Goal: Task Accomplishment & Management: Manage account settings

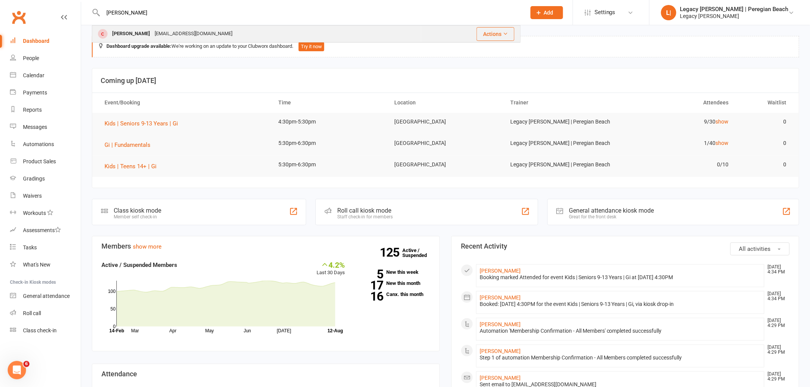
type input "[PERSON_NAME]"
click at [169, 33] on div "[EMAIL_ADDRESS][DOMAIN_NAME]" at bounding box center [193, 33] width 82 height 11
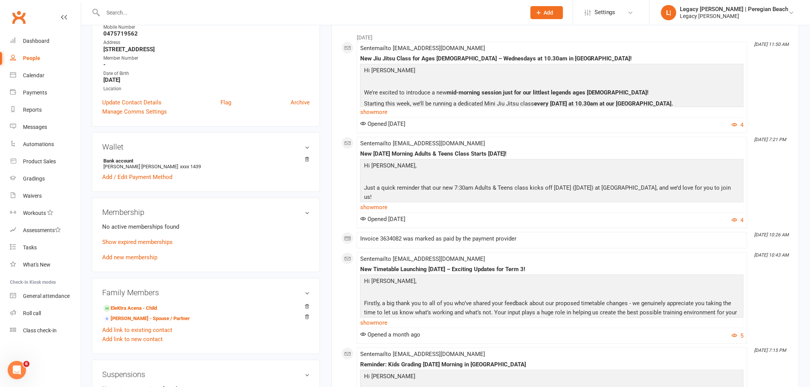
scroll to position [170, 0]
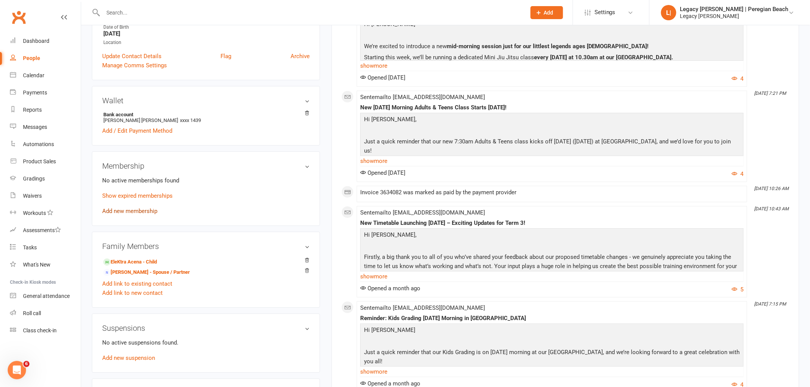
click at [135, 212] on link "Add new membership" at bounding box center [129, 211] width 55 height 7
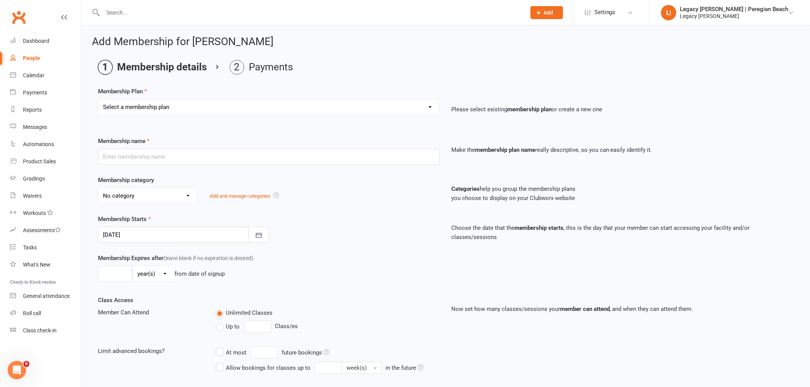
click at [219, 104] on select "Select a membership plan Create new Membership Plan ADULT | FREE TRIAL ADULT | …" at bounding box center [268, 107] width 341 height 15
select select "4"
click at [98, 100] on select "Select a membership plan Create new Membership Plan ADULT | FREE TRIAL ADULT | …" at bounding box center [268, 107] width 341 height 15
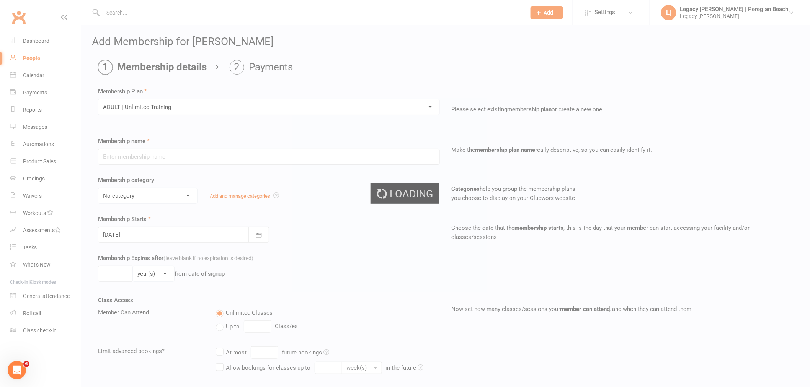
type input "ADULT | Unlimited Training"
select select "1"
type input "0"
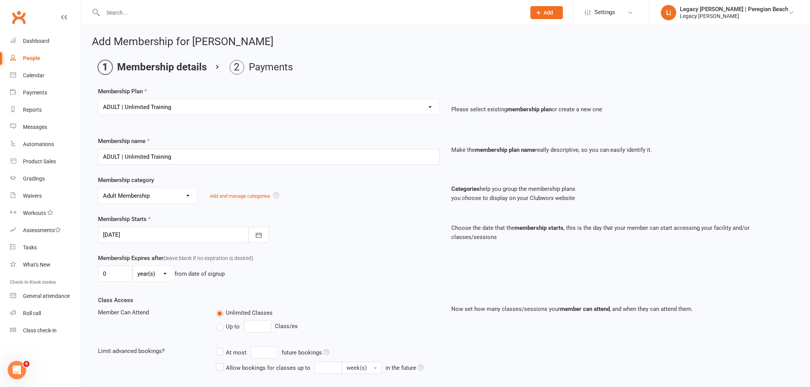
click at [205, 108] on select "Select a membership plan Create new Membership Plan ADULT | FREE TRIAL ADULT | …" at bounding box center [268, 107] width 341 height 15
select select "3"
click at [98, 100] on select "Select a membership plan Create new Membership Plan ADULT | FREE TRIAL ADULT | …" at bounding box center [268, 107] width 341 height 15
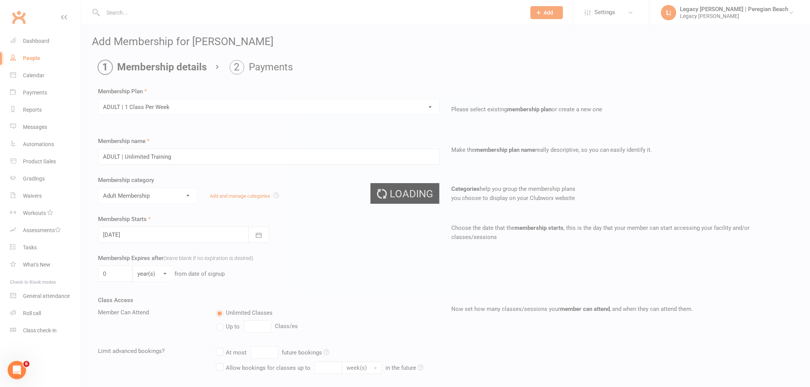
type input "ADULT | 1 Class Per Week"
type input "1"
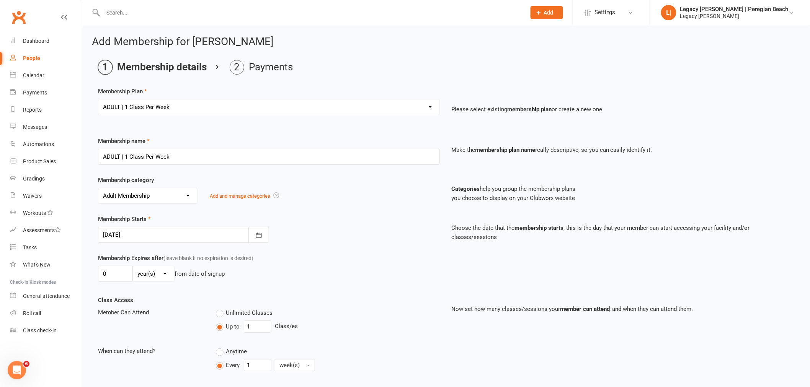
click at [213, 101] on select "Select a membership plan Create new Membership Plan ADULT | FREE TRIAL ADULT | …" at bounding box center [268, 107] width 341 height 15
select select "2"
click at [98, 100] on select "Select a membership plan Create new Membership Plan ADULT | FREE TRIAL ADULT | …" at bounding box center [268, 107] width 341 height 15
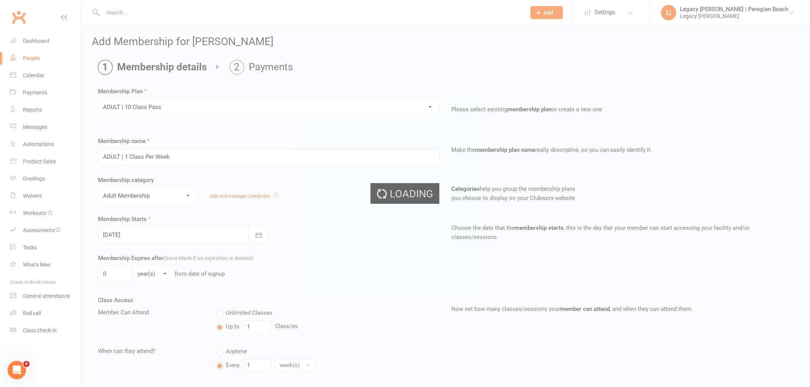
type input "ADULT | 10 Class Pass"
select select "0"
type input "4"
select select "2"
type input "10"
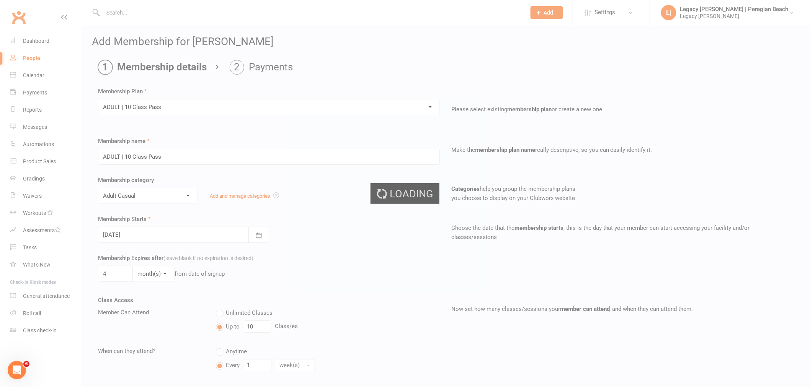
type input "0"
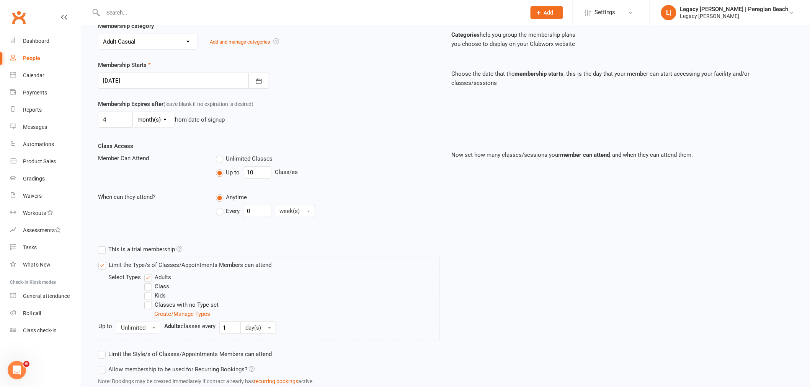
scroll to position [209, 0]
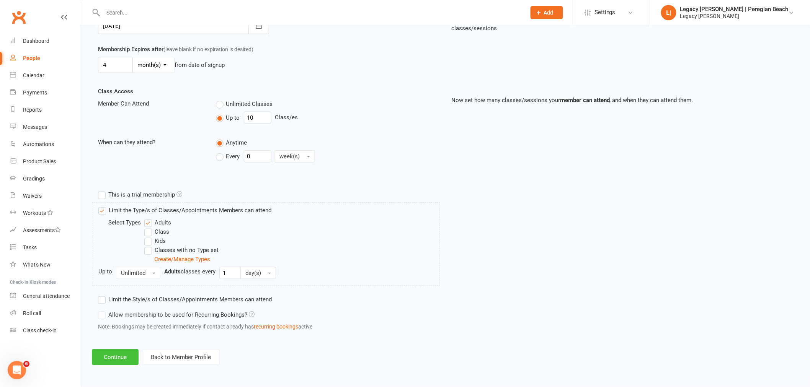
click at [114, 364] on button "Continue" at bounding box center [115, 357] width 47 height 16
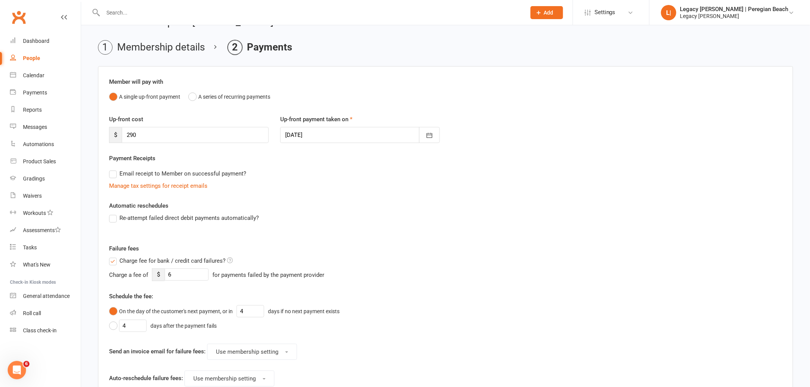
scroll to position [0, 0]
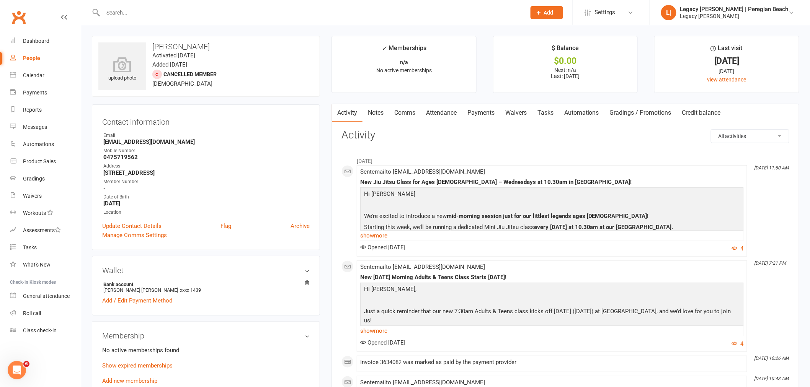
scroll to position [127, 0]
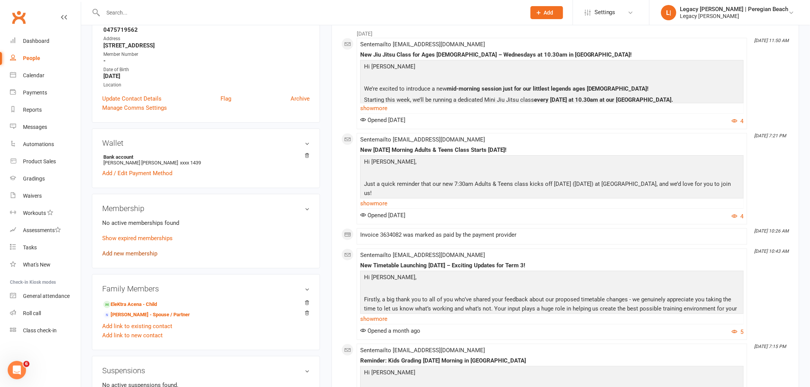
click at [137, 254] on link "Add new membership" at bounding box center [129, 253] width 55 height 7
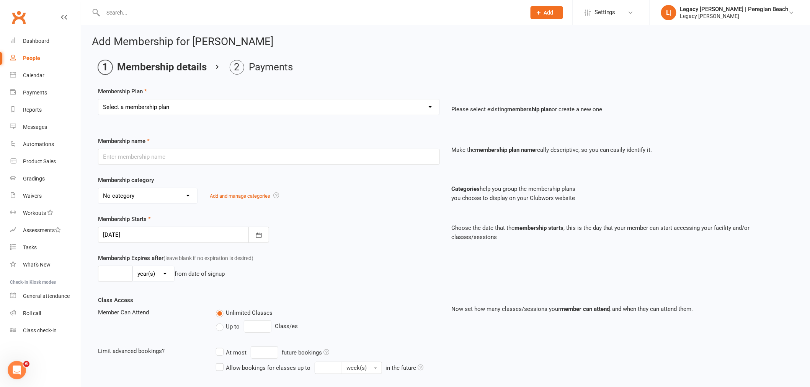
click at [221, 106] on select "Select a membership plan Create new Membership Plan ADULT | FREE TRIAL ADULT | …" at bounding box center [268, 107] width 341 height 15
select select "4"
click at [98, 100] on select "Select a membership plan Create new Membership Plan ADULT | FREE TRIAL ADULT | …" at bounding box center [268, 107] width 341 height 15
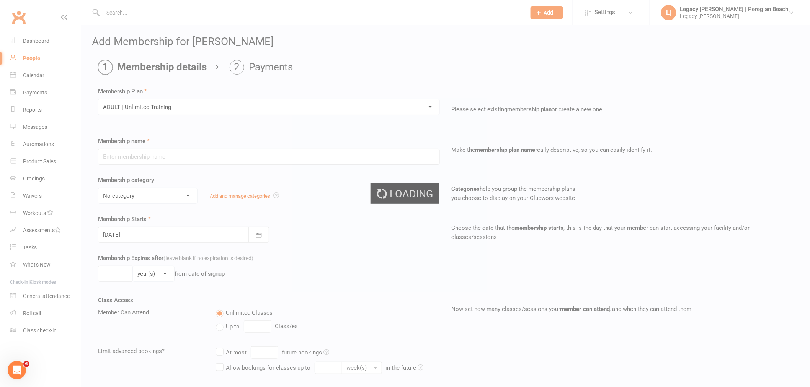
type input "ADULT | Unlimited Training"
select select "1"
type input "0"
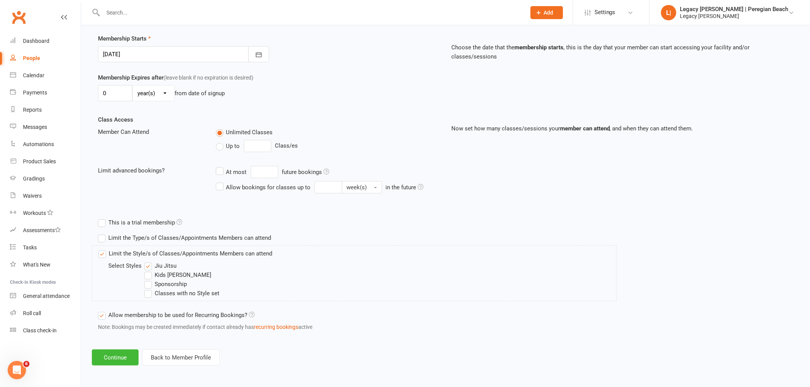
scroll to position [181, 0]
click at [106, 357] on button "Continue" at bounding box center [115, 357] width 47 height 16
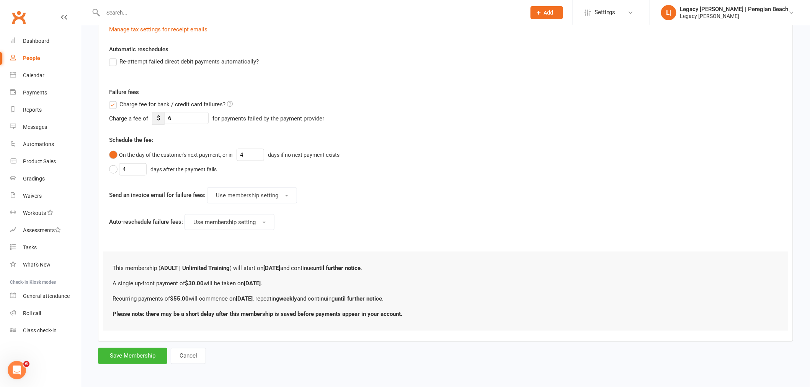
scroll to position [255, 0]
click at [113, 354] on button "Save Membership" at bounding box center [132, 356] width 69 height 16
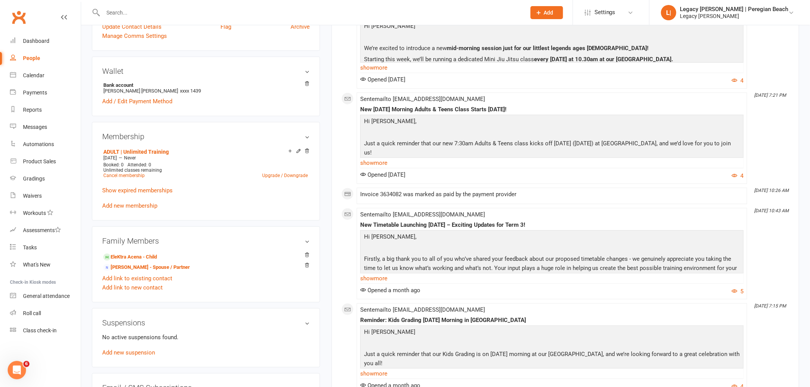
scroll to position [212, 0]
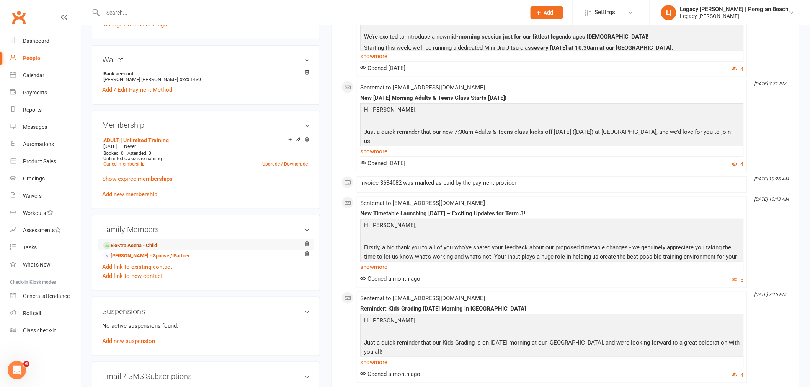
click at [137, 244] on link "EleKtra Acena - Child" at bounding box center [130, 246] width 54 height 8
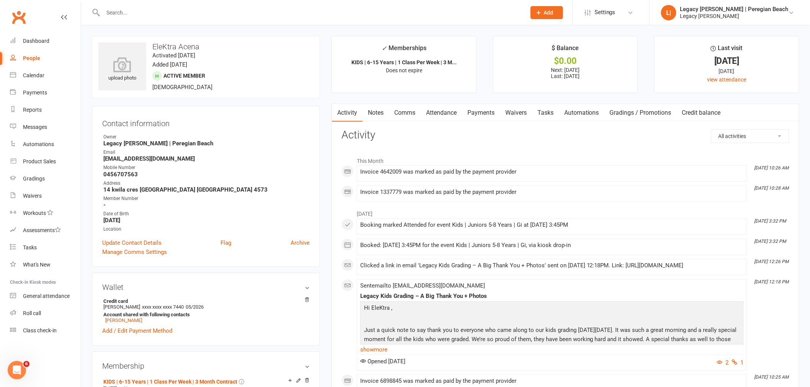
click at [491, 112] on link "Payments" at bounding box center [481, 113] width 38 height 18
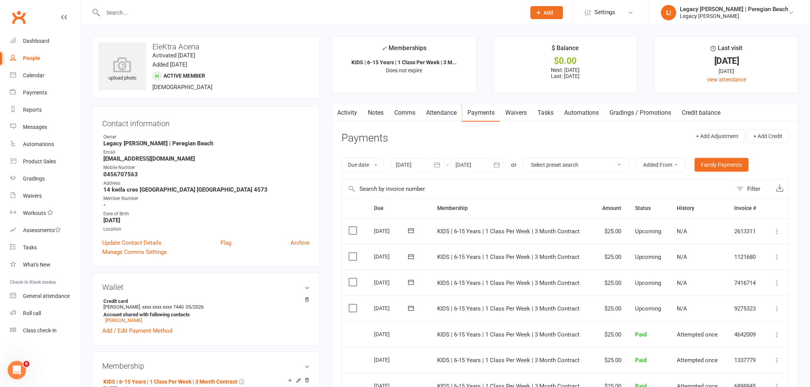
click at [522, 114] on link "Waivers" at bounding box center [516, 113] width 32 height 18
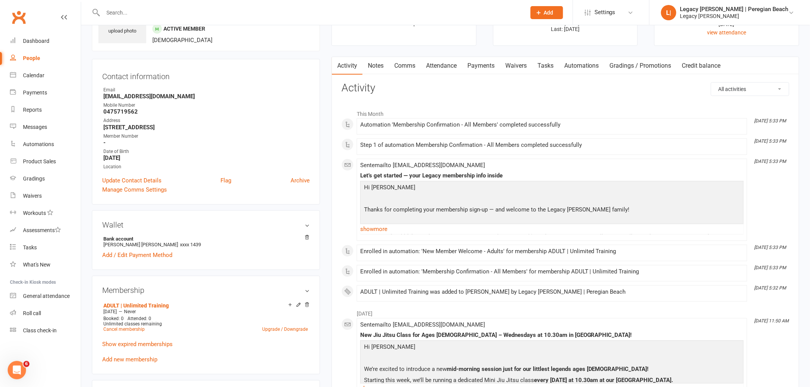
scroll to position [42, 0]
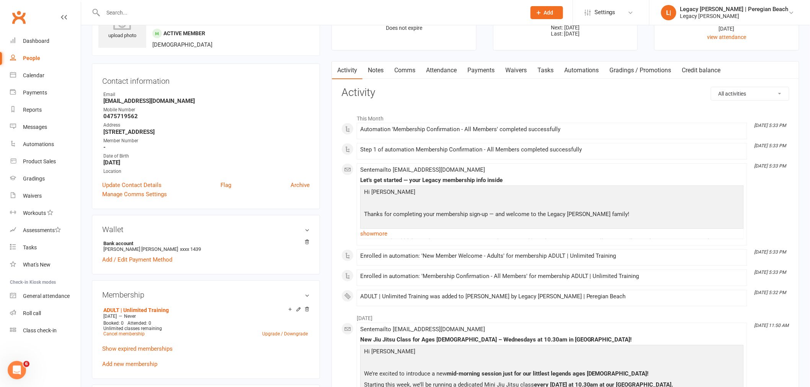
click at [478, 70] on link "Payments" at bounding box center [481, 71] width 38 height 18
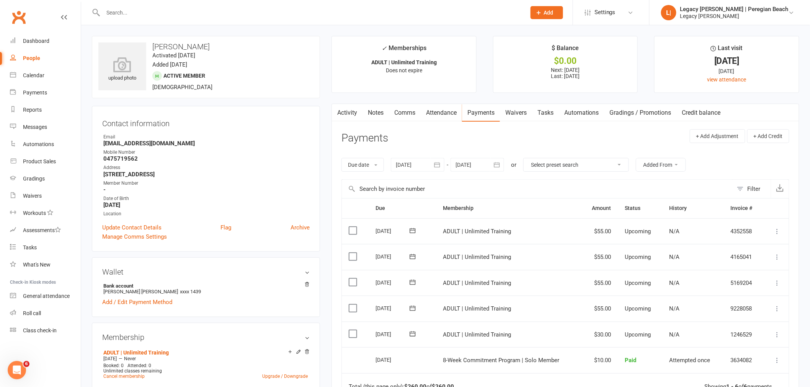
click at [519, 110] on link "Waivers" at bounding box center [516, 113] width 32 height 18
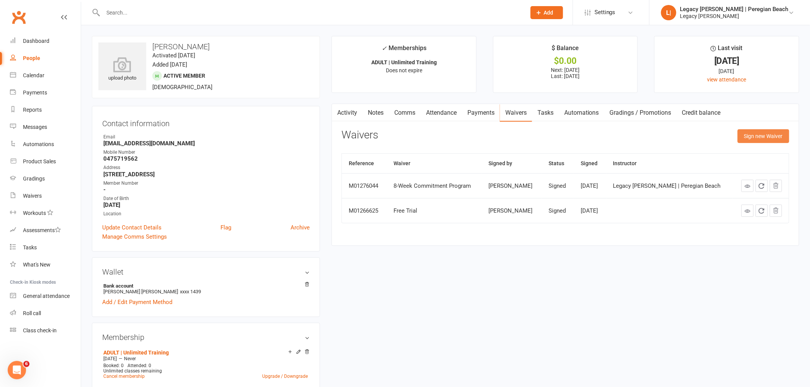
click at [768, 137] on button "Sign new Waiver" at bounding box center [763, 136] width 52 height 14
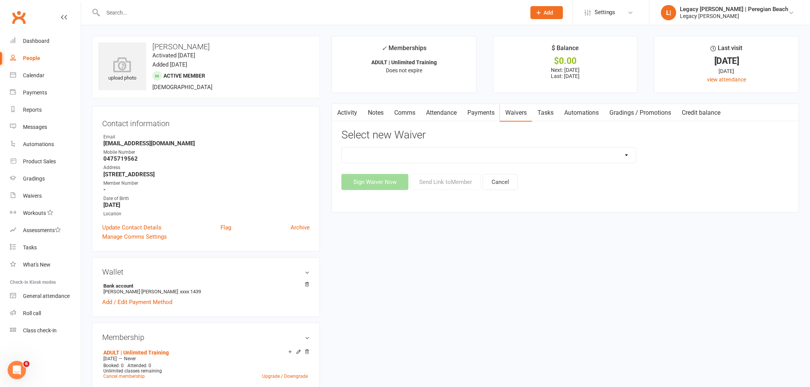
drag, startPoint x: 394, startPoint y: 151, endPoint x: 412, endPoint y: 155, distance: 18.6
click at [394, 151] on select "2nd Week Free Trial 8-Week Commitment Program Cancellation Form Collect Payment…" at bounding box center [489, 155] width 294 height 15
select select "12657"
click at [342, 148] on select "2nd Week Free Trial 8-Week Commitment Program Cancellation Form Collect Payment…" at bounding box center [489, 155] width 294 height 15
click at [450, 182] on button "Send Link to Member" at bounding box center [445, 182] width 70 height 16
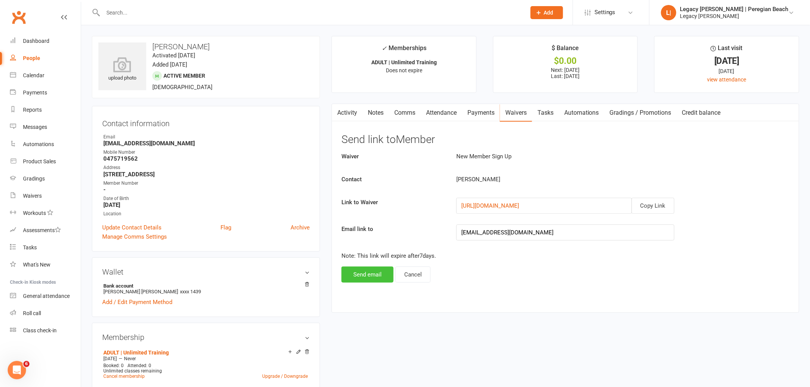
click at [367, 274] on button "Send email" at bounding box center [367, 275] width 52 height 16
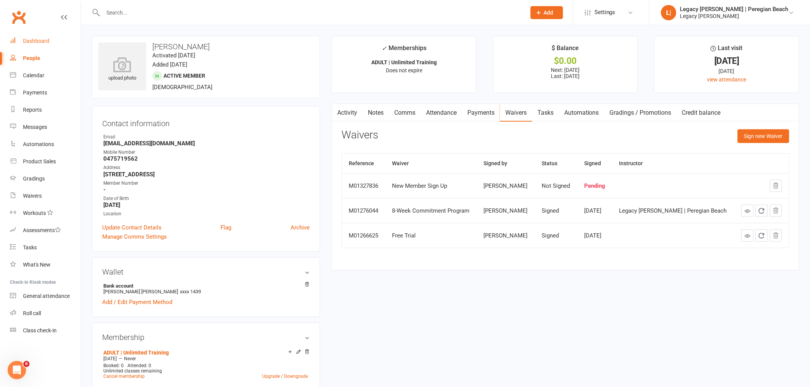
click at [37, 40] on div "Dashboard" at bounding box center [36, 41] width 26 height 6
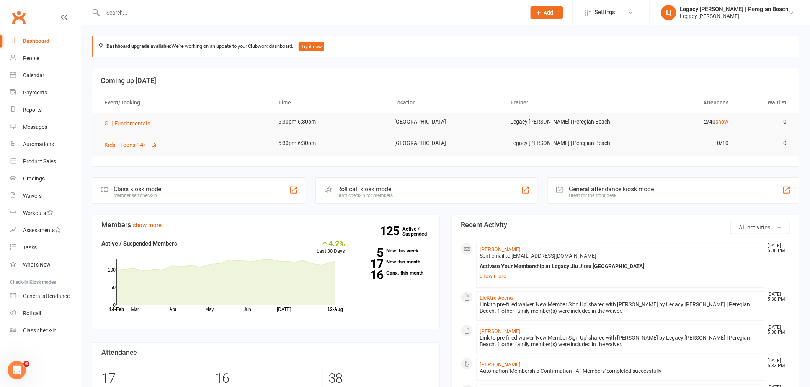
click at [224, 190] on div "Class kiosk mode Member self check-in" at bounding box center [199, 191] width 214 height 26
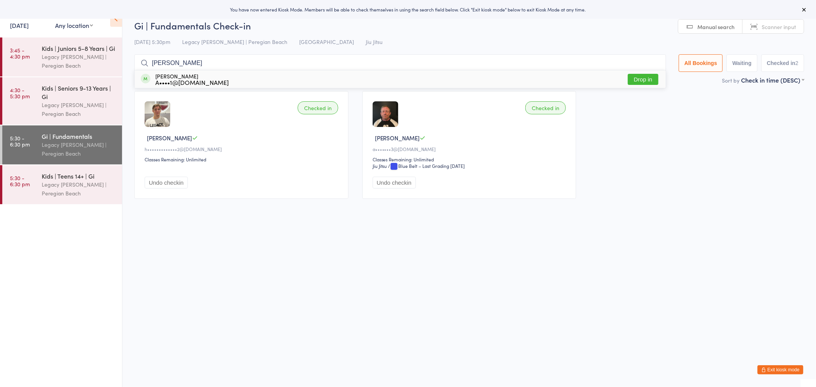
type input "ruben"
click at [220, 78] on div "Ruben Acena A••••1@icloud.com Drop in" at bounding box center [400, 79] width 531 height 18
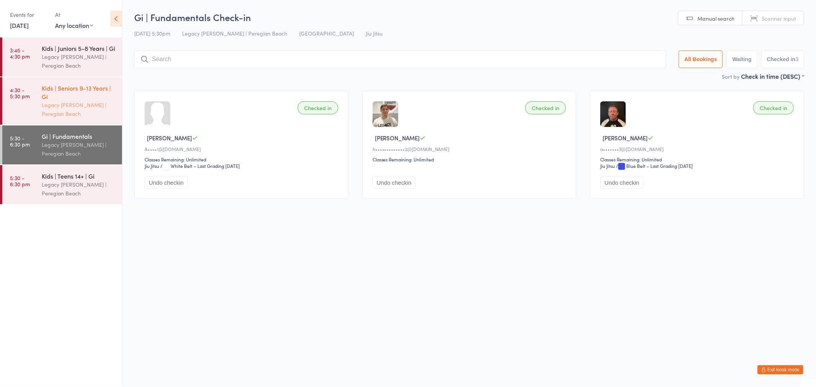
click at [77, 103] on div "Legacy [PERSON_NAME] | Peregian Beach" at bounding box center [79, 110] width 74 height 18
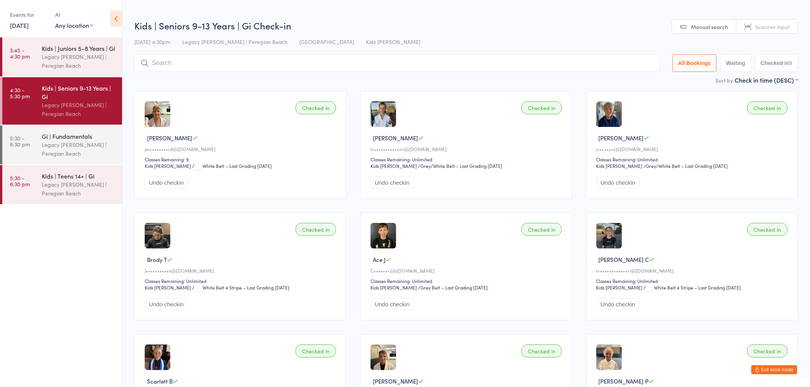
click at [231, 64] on input "search" at bounding box center [396, 63] width 525 height 18
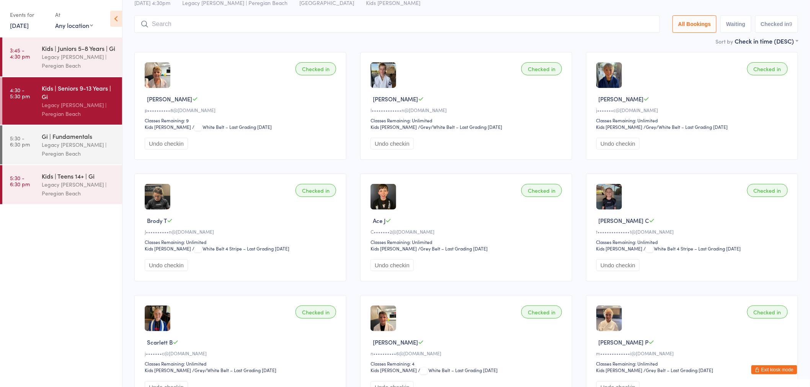
scroll to position [55, 0]
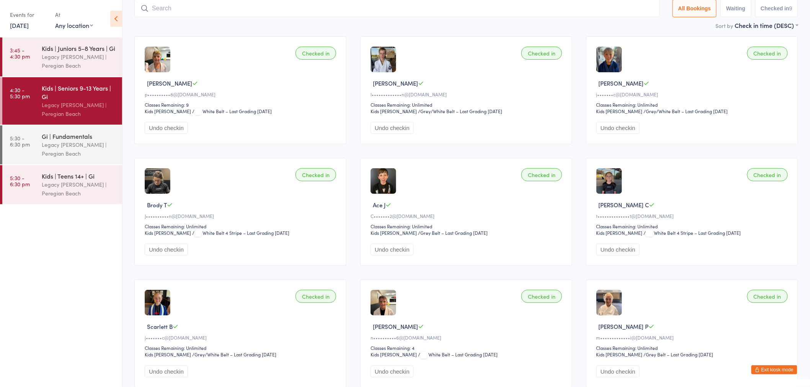
click at [661, 196] on div "Checked in Hudson C t••••••••••••••1@gmail.com Classes Remaining: Unlimited Kid…" at bounding box center [692, 212] width 212 height 108
click at [605, 186] on img at bounding box center [609, 181] width 26 height 26
click at [615, 206] on span "Hudson C" at bounding box center [624, 205] width 51 height 8
click at [684, 232] on span "/ White Belt 4 Stripe – Last Grading May 27, 2025" at bounding box center [692, 233] width 97 height 7
click at [780, 372] on button "Exit kiosk mode" at bounding box center [774, 369] width 46 height 9
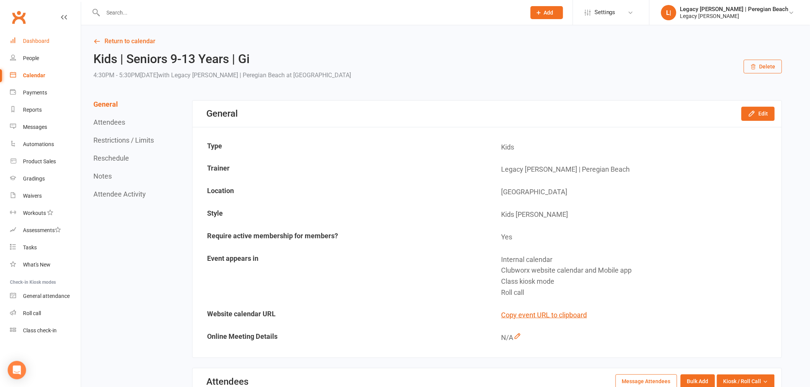
click at [36, 38] on div "Dashboard" at bounding box center [36, 41] width 26 height 6
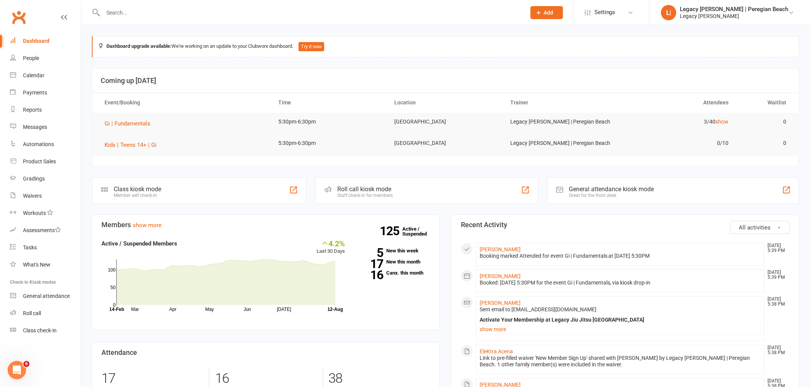
click at [184, 13] on input "text" at bounding box center [311, 12] width 420 height 11
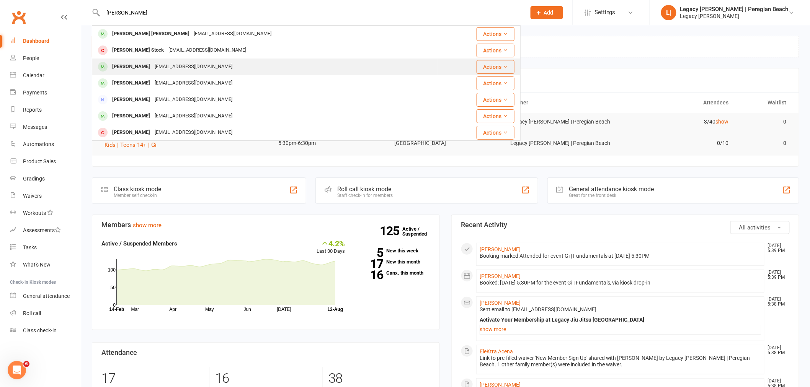
type input "hudson"
click at [186, 65] on div "tennilleclarke21@gmail.com" at bounding box center [193, 66] width 82 height 11
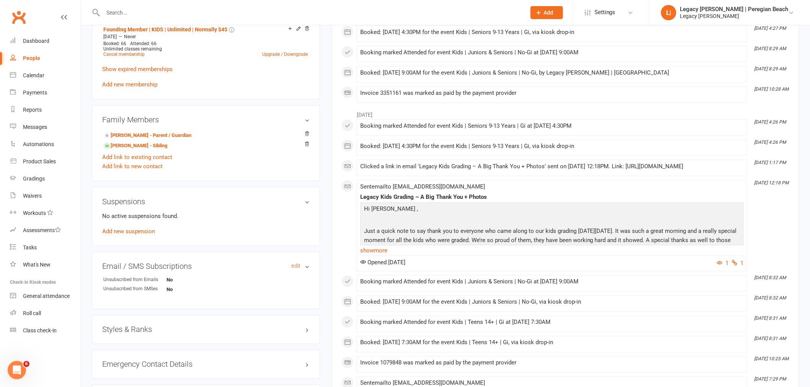
scroll to position [510, 0]
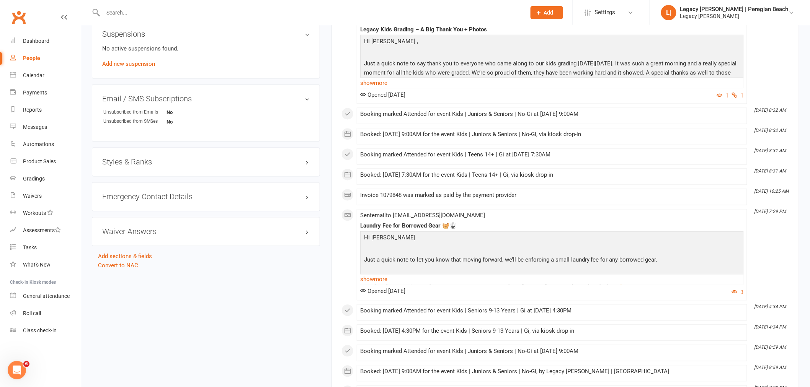
click at [174, 163] on h3 "Styles & Ranks" at bounding box center [205, 162] width 207 height 8
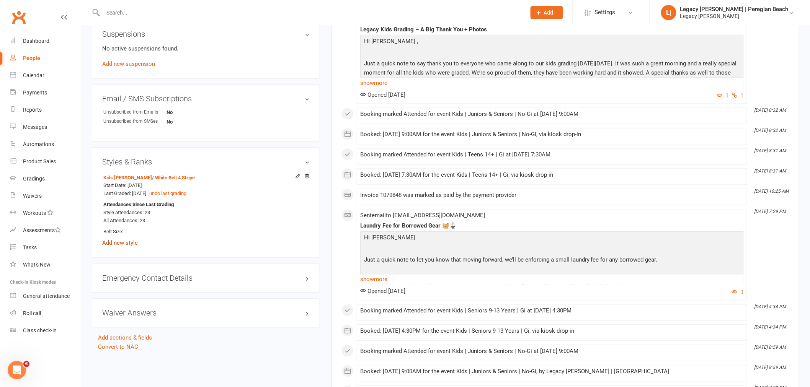
click at [126, 245] on link "Add new style" at bounding box center [120, 243] width 36 height 7
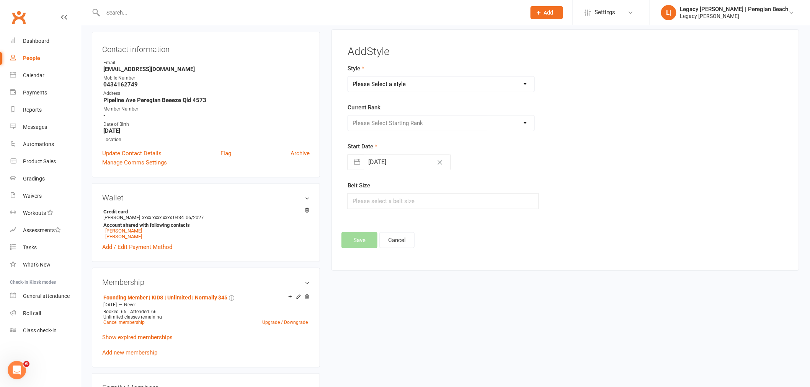
scroll to position [65, 0]
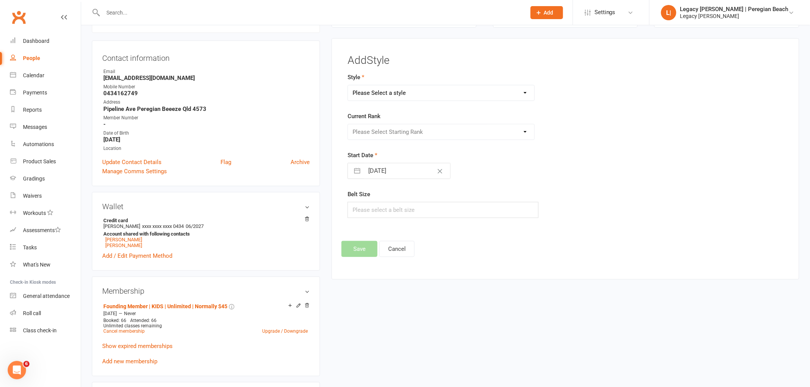
click at [438, 92] on select "Please Select a style Jiu Jitsu Kids Jiu Jitsu Sponsorship" at bounding box center [441, 92] width 186 height 15
select select "3395"
click at [348, 85] on select "Please Select a style Jiu Jitsu Kids Jiu Jitsu Sponsorship" at bounding box center [441, 92] width 186 height 15
click at [433, 130] on select "Please Select Starting Rank White Belt White Belt - 1 Stripe White Belt 2 Strip…" at bounding box center [441, 131] width 186 height 15
select select "40072"
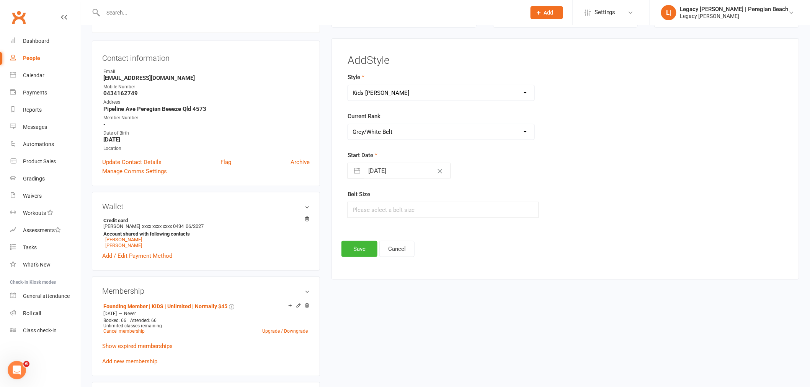
click at [348, 124] on select "Please Select Starting Rank White Belt White Belt - 1 Stripe White Belt 2 Strip…" at bounding box center [441, 131] width 186 height 15
click at [358, 249] on button "Save" at bounding box center [359, 249] width 36 height 16
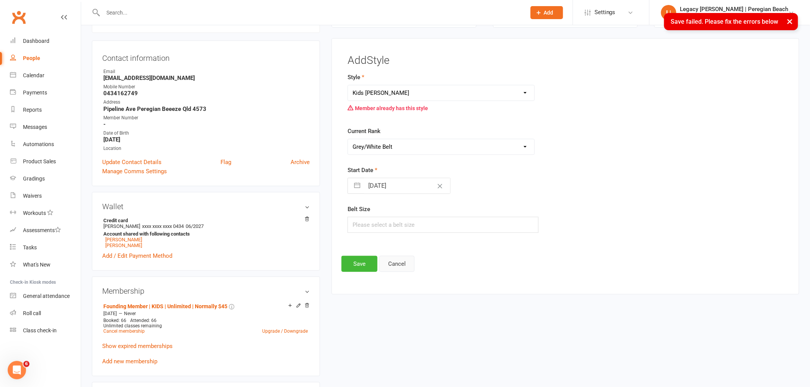
click at [403, 264] on button "Cancel" at bounding box center [396, 264] width 35 height 16
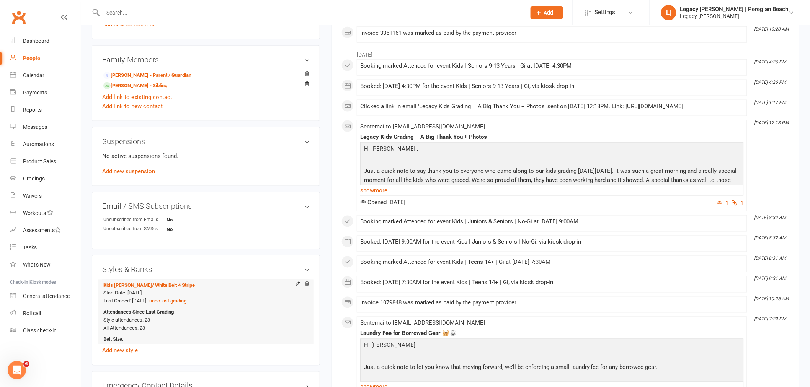
scroll to position [491, 0]
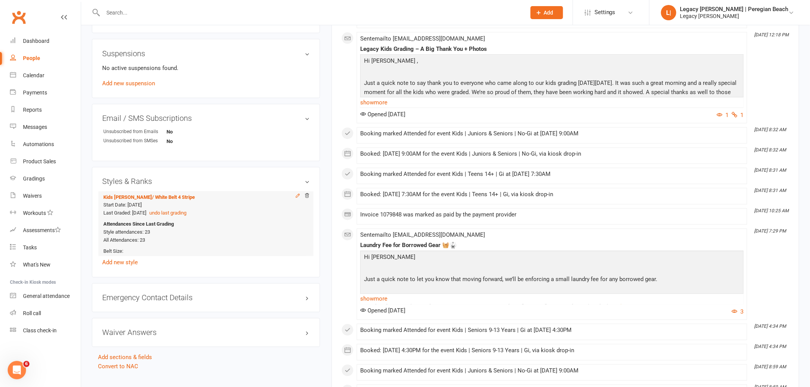
click at [297, 197] on icon at bounding box center [297, 195] width 5 height 5
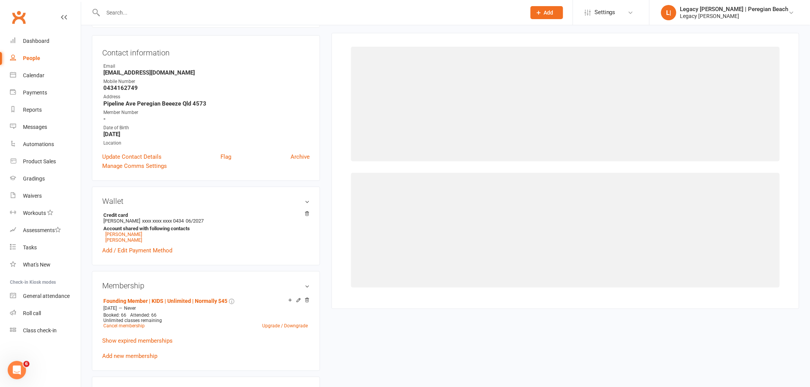
scroll to position [65, 0]
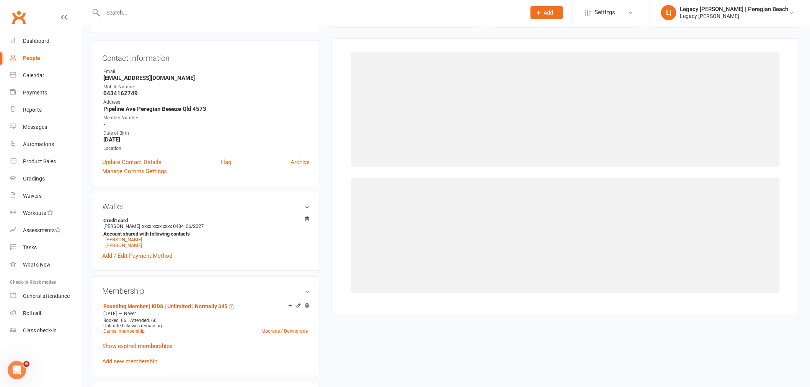
select select "3395"
select select "40071"
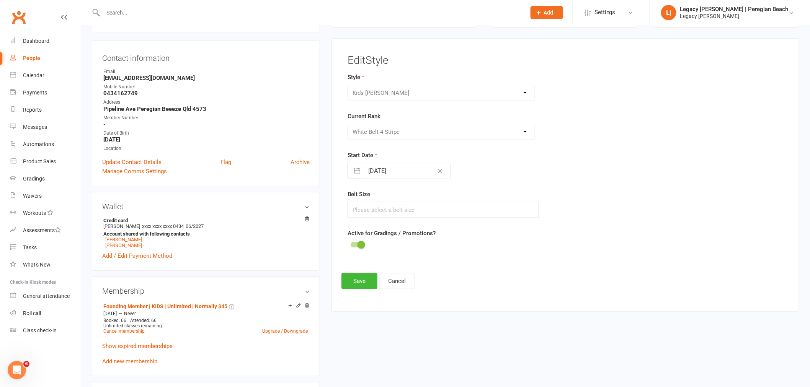
click at [504, 131] on div "Please Select Starting Rank White Belt White Belt - 1 Stripe White Belt 2 Strip…" at bounding box center [440, 132] width 187 height 16
click at [528, 131] on div "Please Select Starting Rank White Belt White Belt - 1 Stripe White Belt 2 Strip…" at bounding box center [440, 132] width 187 height 16
click at [452, 128] on div "Please Select Starting Rank White Belt White Belt - 1 Stripe White Belt 2 Strip…" at bounding box center [440, 132] width 187 height 16
click at [400, 173] on input "31 May 2024" at bounding box center [407, 170] width 86 height 15
select select "3"
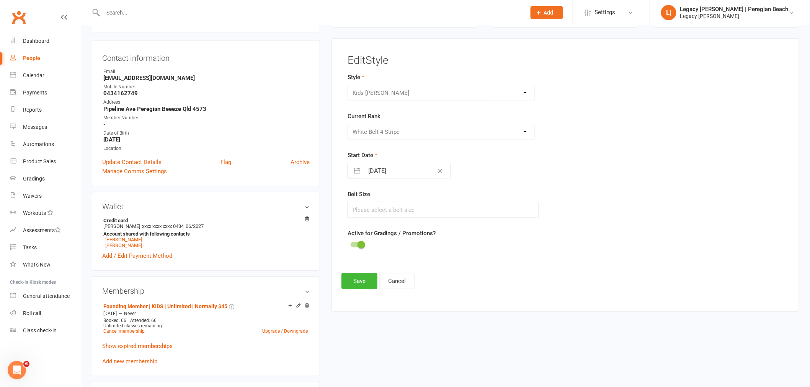
select select "2024"
select select "4"
select select "2024"
select select "5"
select select "2024"
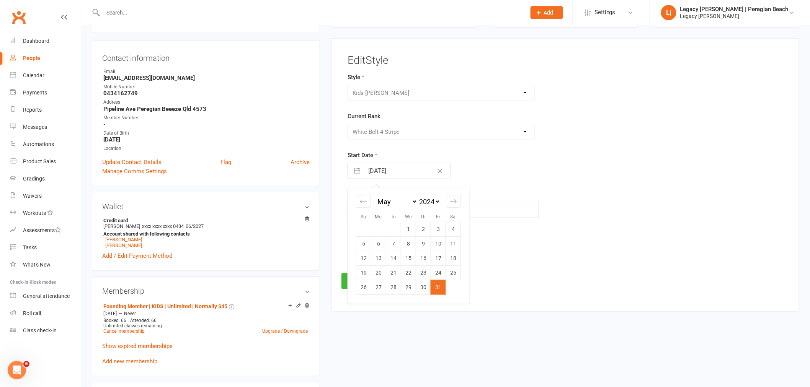
click at [531, 184] on form "Style Jiu Jitsu Kids Jiu Jitsu Sponsorship Current Rank Please Select Starting …" at bounding box center [490, 162] width 287 height 178
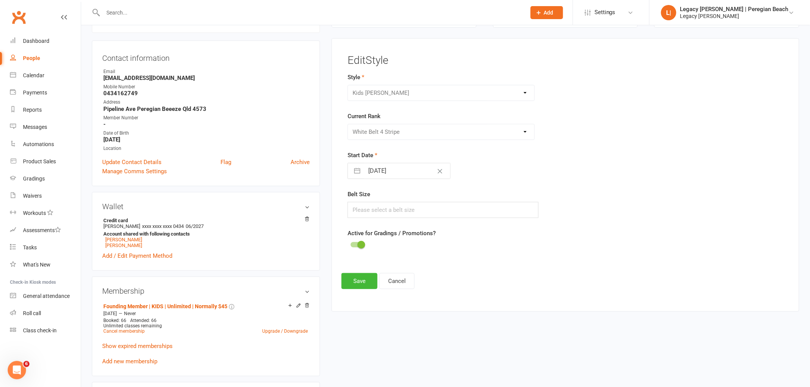
click at [468, 267] on div "Edit Style Style Jiu Jitsu Kids Jiu Jitsu Sponsorship Current Rank Please Selec…" at bounding box center [565, 172] width 448 height 235
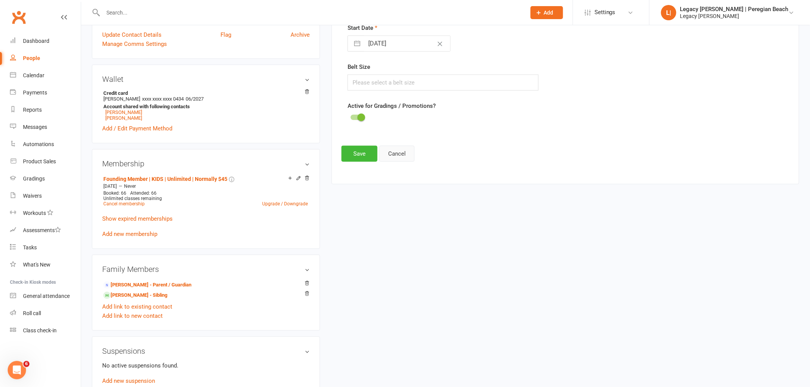
click at [401, 156] on button "Cancel" at bounding box center [396, 154] width 35 height 16
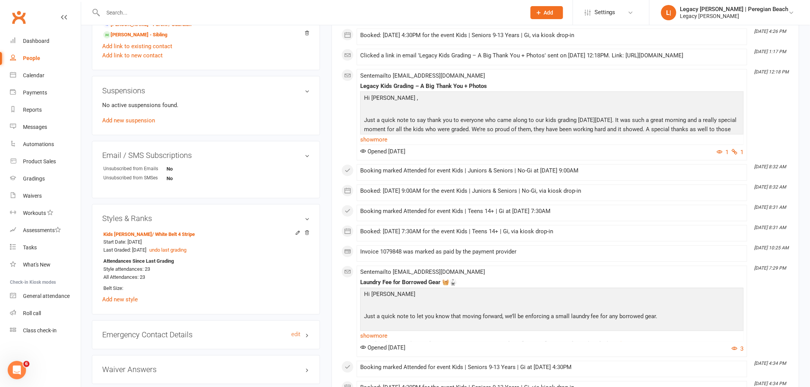
scroll to position [531, 0]
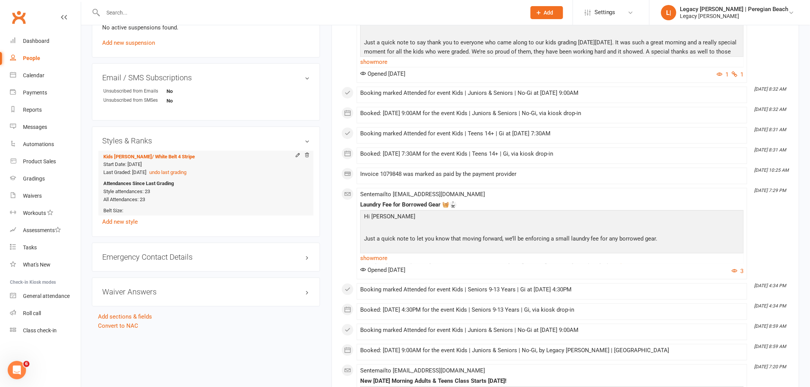
click at [119, 204] on div "Attendances Since Last Grading Style attendances: 23 All Attendances: 23" at bounding box center [204, 192] width 202 height 24
click at [135, 171] on span "Last Graded: 27 May 2025" at bounding box center [124, 173] width 43 height 6
click at [152, 158] on span "/ White Belt 4 Stripe" at bounding box center [173, 157] width 43 height 6
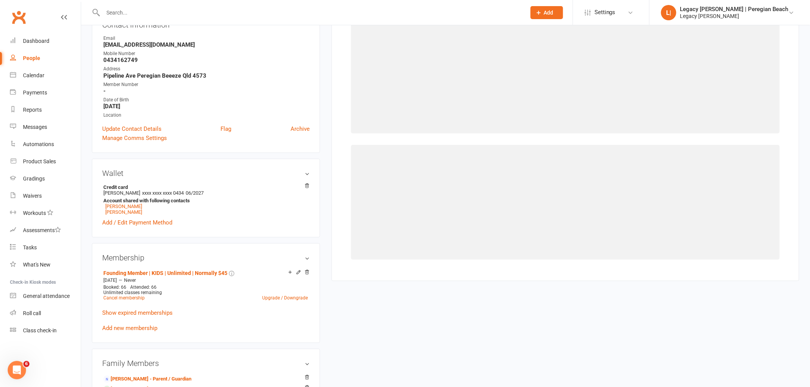
scroll to position [65, 0]
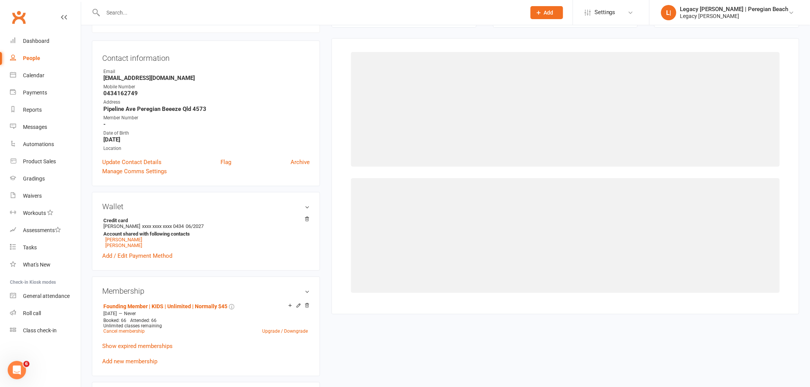
select select "3395"
select select "40071"
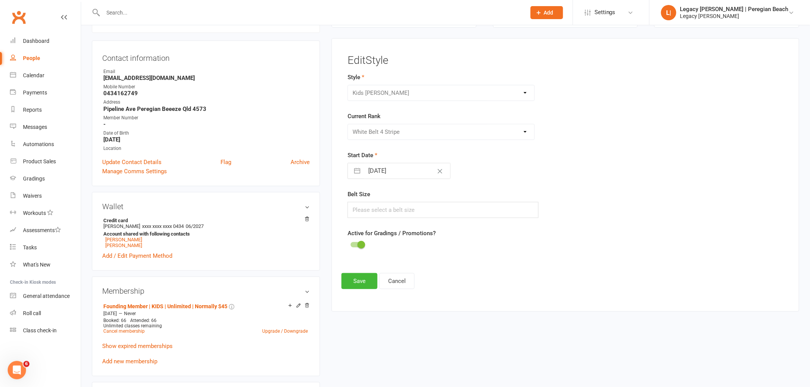
scroll to position [0, 0]
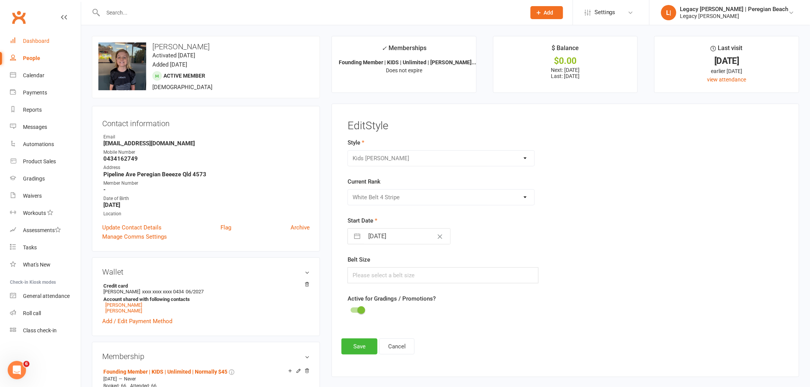
click at [39, 39] on div "Dashboard" at bounding box center [36, 41] width 26 height 6
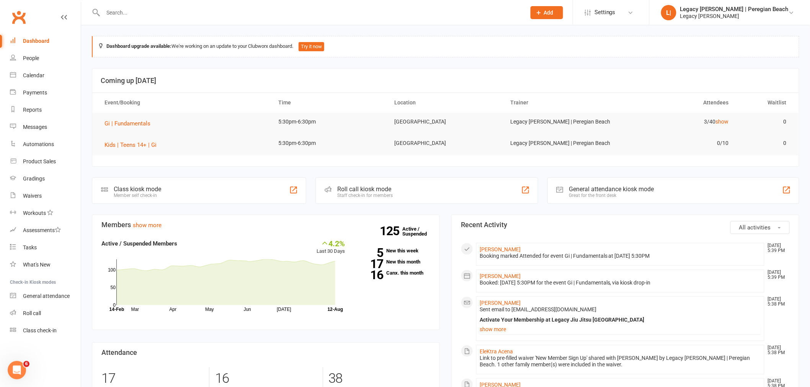
click at [457, 188] on div "Roll call kiosk mode Staff check-in for members" at bounding box center [426, 191] width 222 height 26
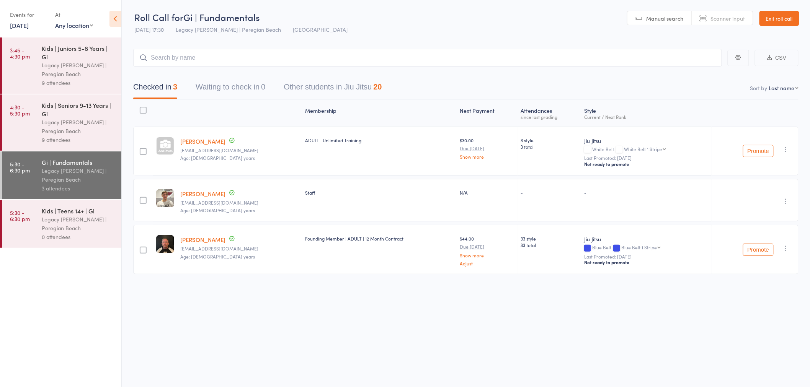
click at [69, 118] on div "Legacy [PERSON_NAME] | Peregian Beach" at bounding box center [78, 127] width 73 height 18
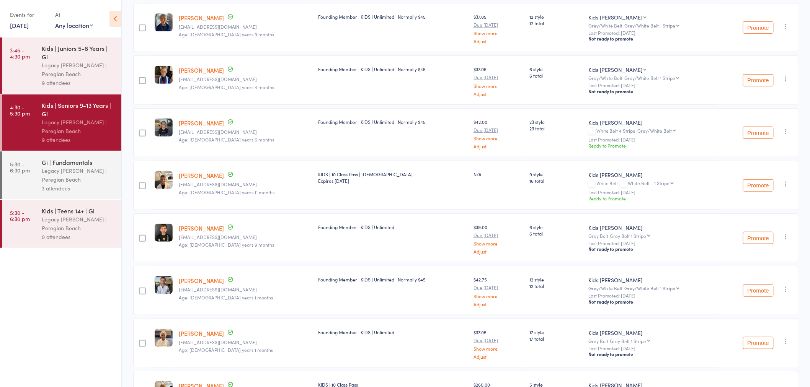
scroll to position [127, 0]
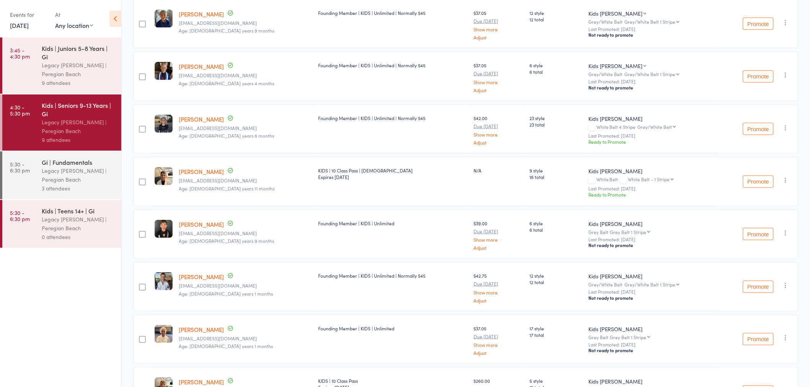
click at [759, 126] on button "Promote" at bounding box center [758, 129] width 31 height 12
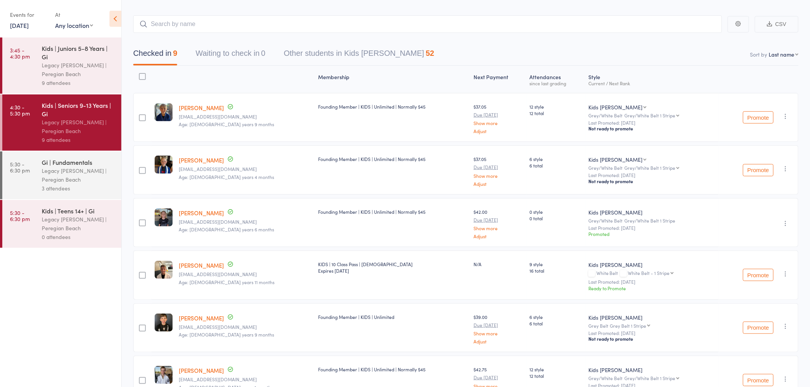
scroll to position [0, 0]
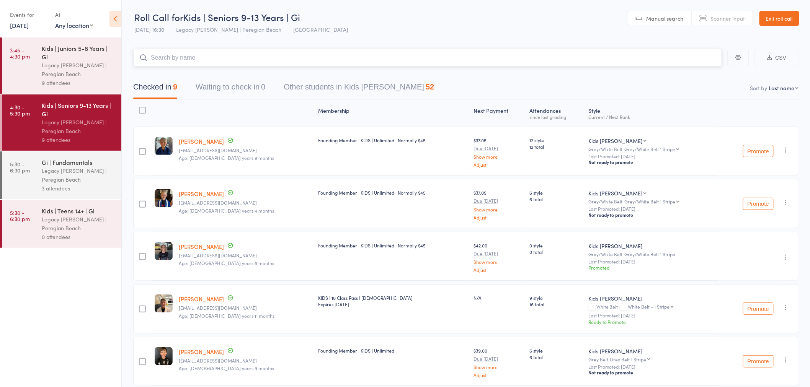
click at [211, 60] on input "search" at bounding box center [427, 58] width 589 height 18
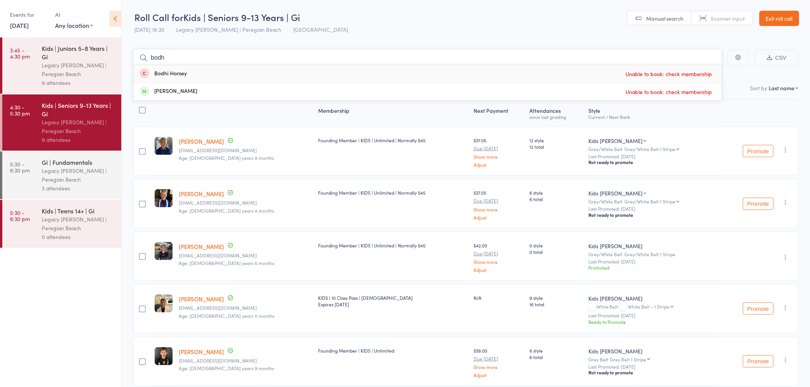
type input "bod"
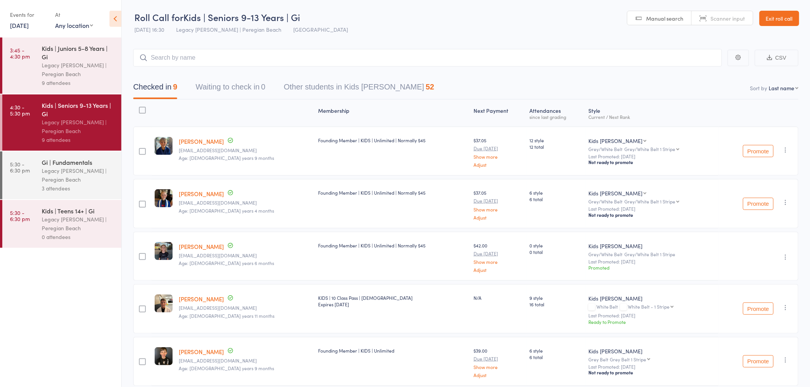
click at [26, 24] on link "12 Aug, 2025" at bounding box center [19, 25] width 19 height 8
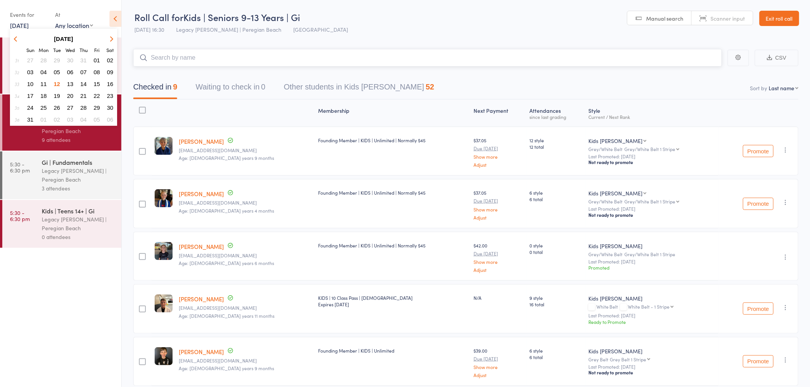
click at [234, 62] on input "search" at bounding box center [427, 58] width 589 height 18
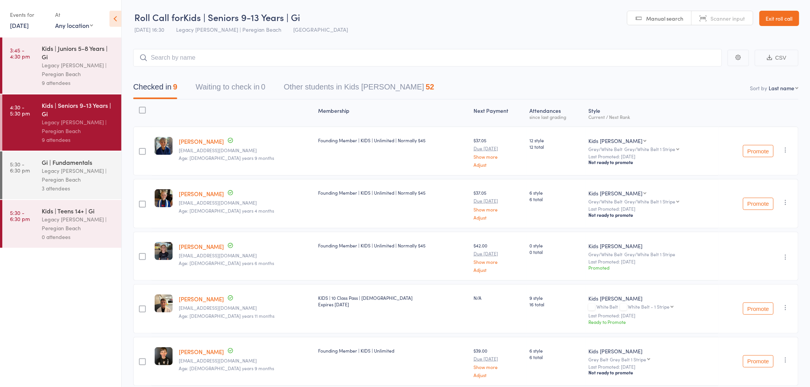
click at [20, 24] on link "[DATE]" at bounding box center [19, 25] width 19 height 8
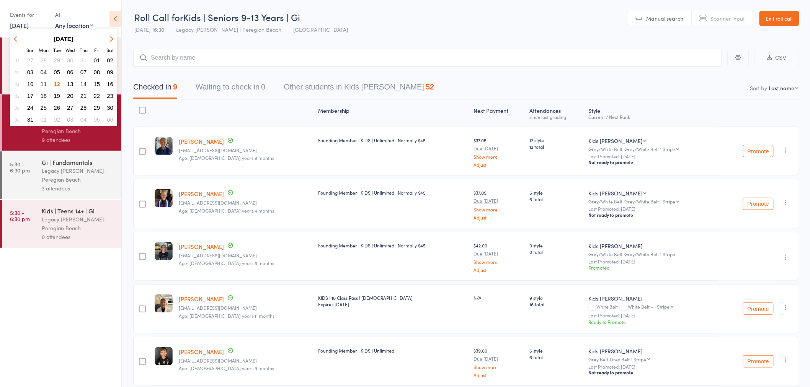
click at [44, 81] on span "11" at bounding box center [44, 84] width 7 height 7
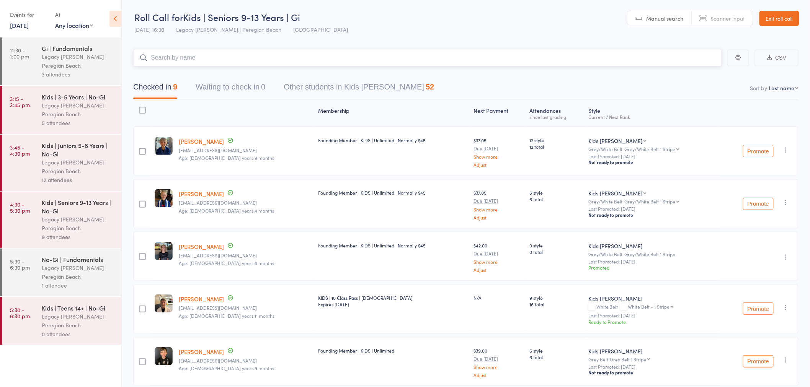
click at [202, 58] on input "search" at bounding box center [427, 58] width 589 height 18
click at [70, 281] on div "Legacy [PERSON_NAME] | Peregian Beach" at bounding box center [78, 273] width 73 height 18
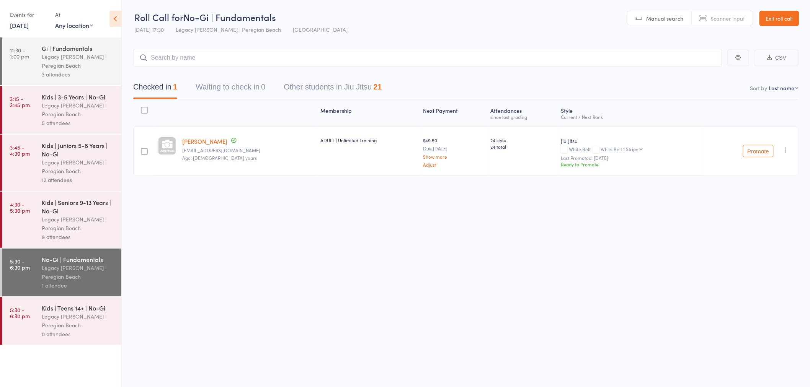
click at [759, 150] on button "Promote" at bounding box center [758, 151] width 31 height 12
click at [25, 24] on link "11 Aug, 2025" at bounding box center [19, 25] width 19 height 8
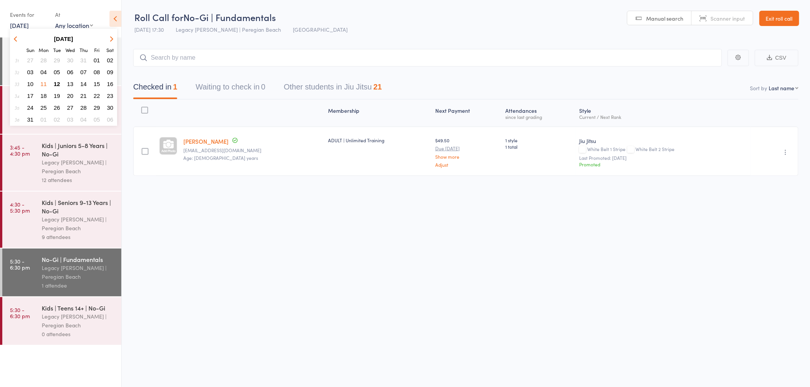
click at [60, 83] on button "12" at bounding box center [57, 84] width 12 height 10
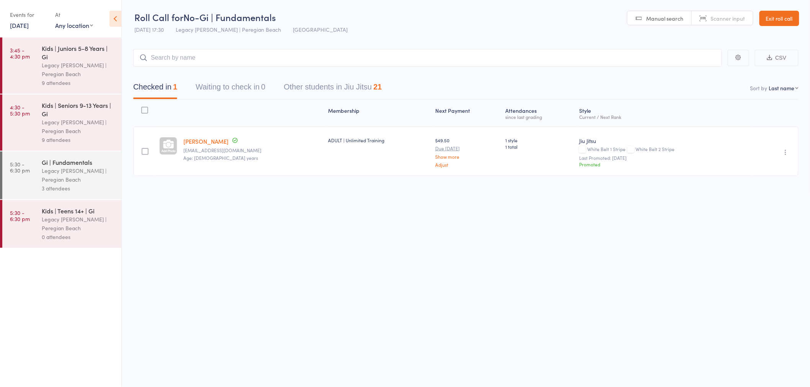
click at [66, 64] on div "Legacy [PERSON_NAME] | Peregian Beach" at bounding box center [78, 70] width 73 height 18
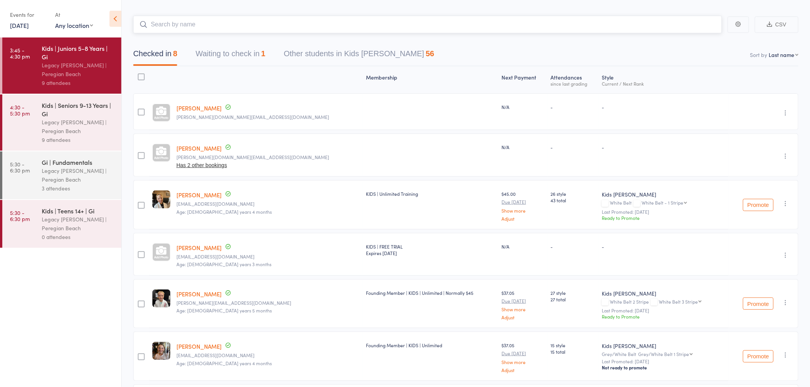
scroll to position [127, 0]
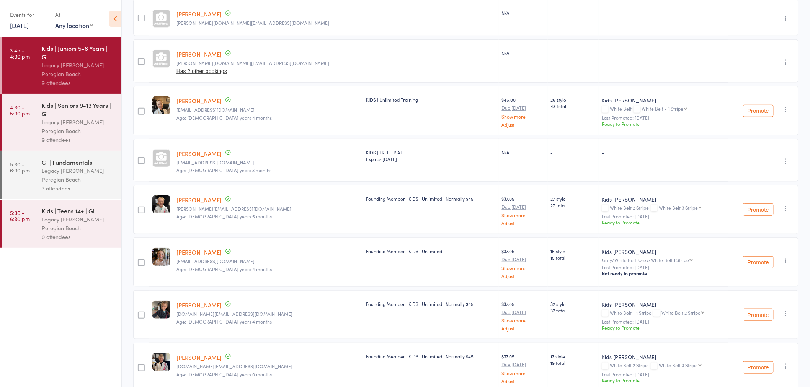
click at [755, 109] on button "Promote" at bounding box center [758, 111] width 31 height 12
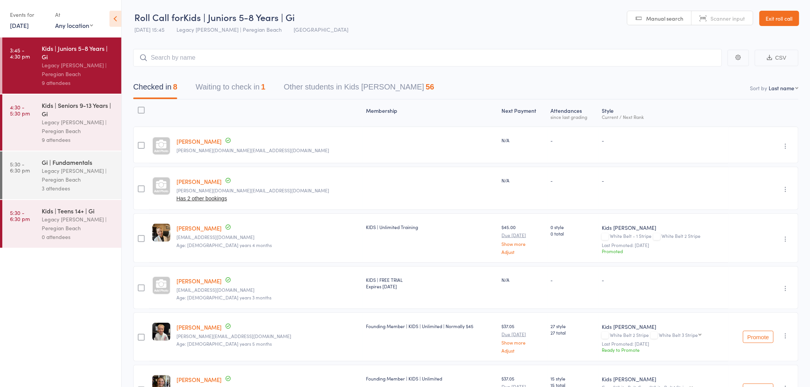
click at [69, 127] on div "Legacy [PERSON_NAME] | Peregian Beach" at bounding box center [78, 127] width 73 height 18
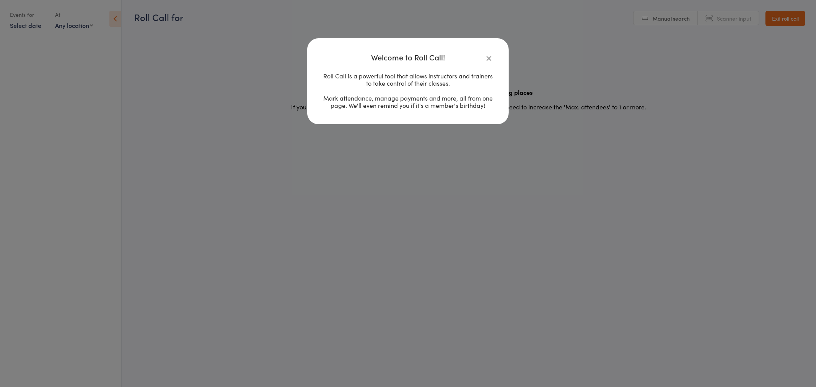
click at [490, 59] on icon "button" at bounding box center [489, 58] width 8 height 8
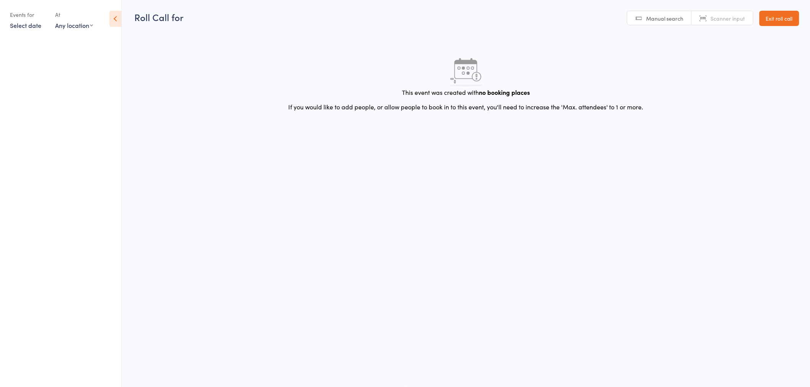
click at [777, 20] on link "Exit roll call" at bounding box center [779, 18] width 40 height 15
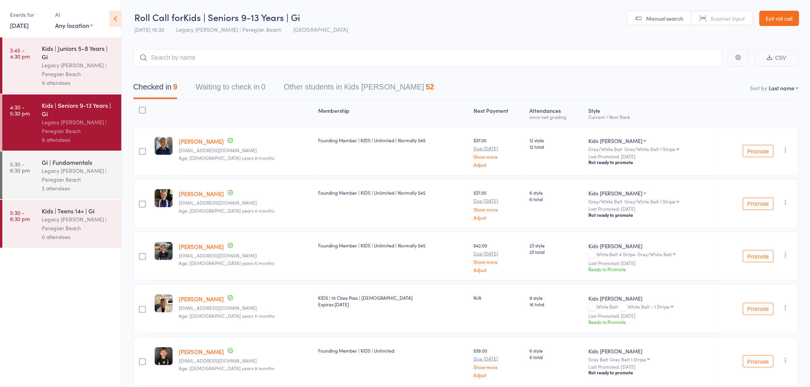
click at [777, 16] on link "Exit roll call" at bounding box center [779, 18] width 40 height 15
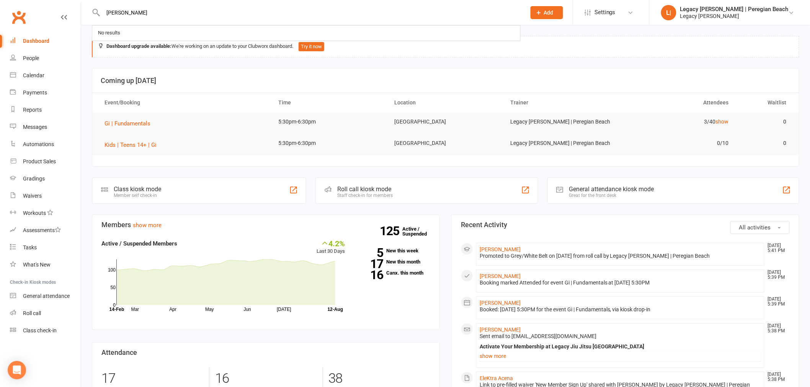
type input "[PERSON_NAME]"
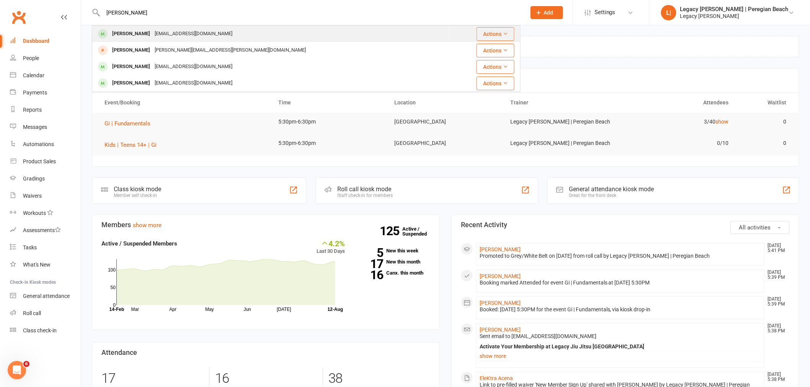
click at [207, 36] on div "[EMAIL_ADDRESS][DOMAIN_NAME]" at bounding box center [193, 33] width 82 height 11
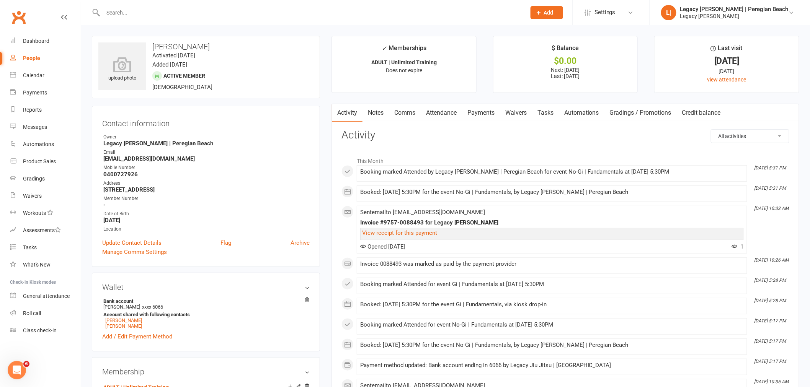
click at [125, 14] on input "text" at bounding box center [311, 12] width 420 height 11
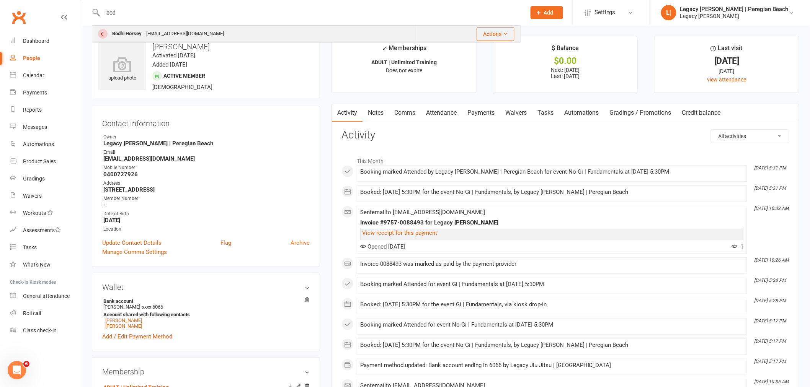
type input "bod"
click at [162, 33] on div "becplint@gmail.com" at bounding box center [185, 33] width 82 height 11
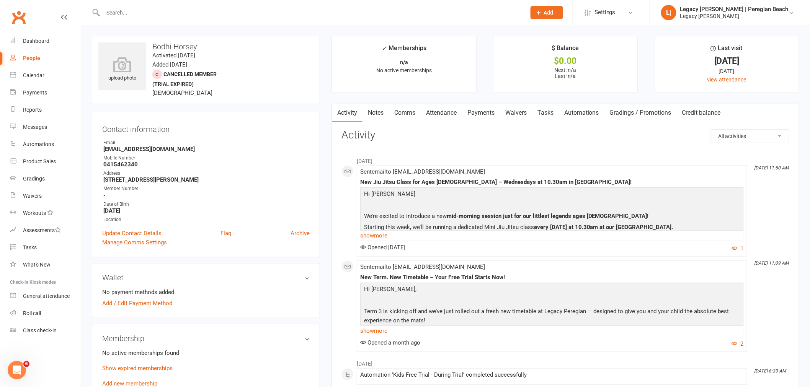
click at [135, 13] on input "text" at bounding box center [311, 12] width 420 height 11
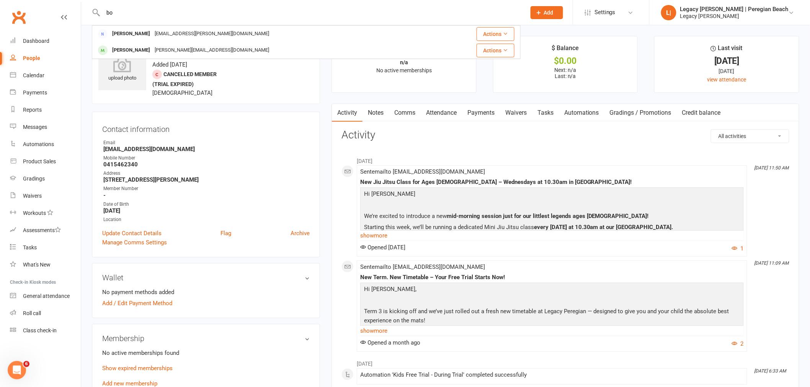
click at [134, 13] on input "bo" at bounding box center [311, 12] width 420 height 11
type input "b"
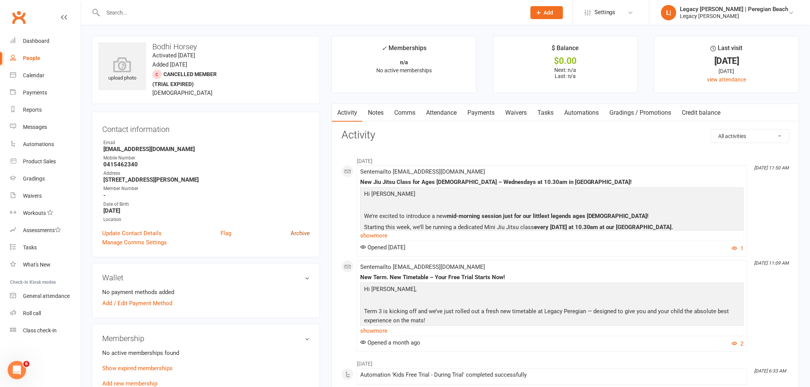
click at [301, 233] on link "Archive" at bounding box center [299, 233] width 19 height 9
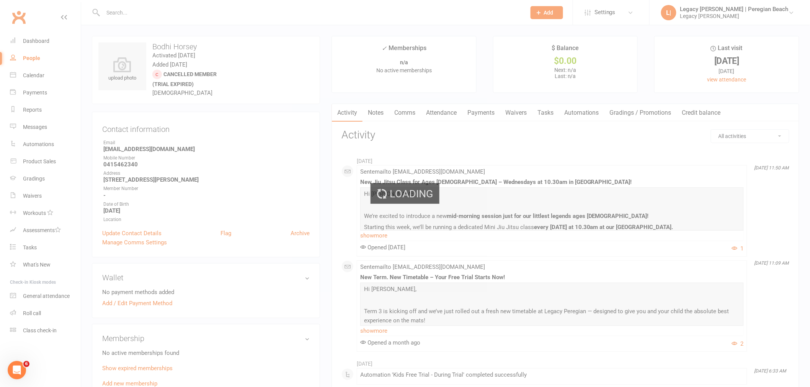
select select "100"
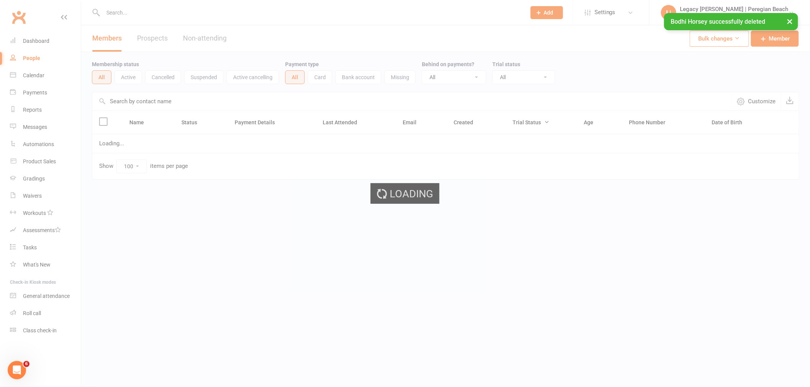
click at [131, 12] on input "text" at bounding box center [311, 12] width 420 height 11
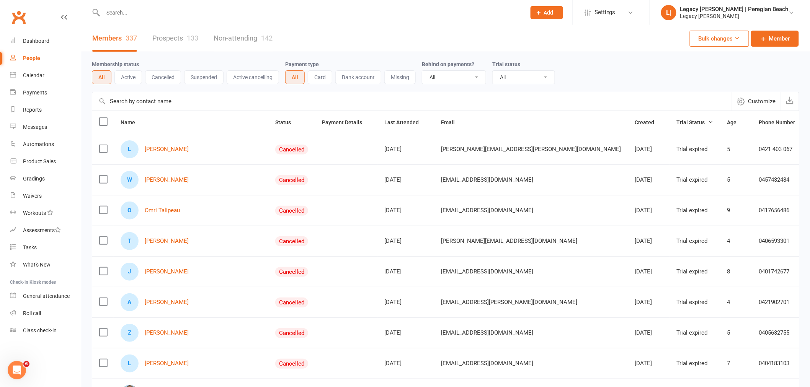
click at [136, 13] on input "text" at bounding box center [311, 12] width 420 height 11
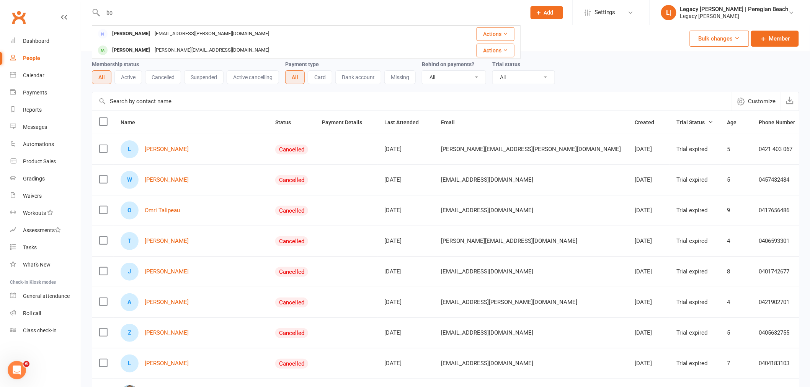
type input "b"
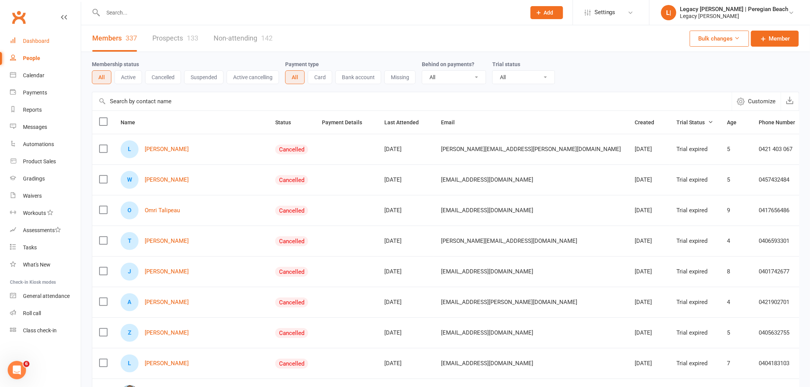
click at [27, 41] on div "Dashboard" at bounding box center [36, 41] width 26 height 6
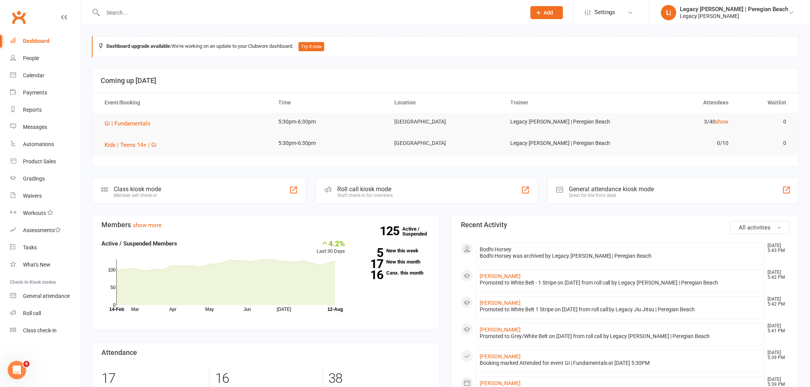
click at [181, 193] on div "Class kiosk mode Member self check-in" at bounding box center [199, 191] width 214 height 26
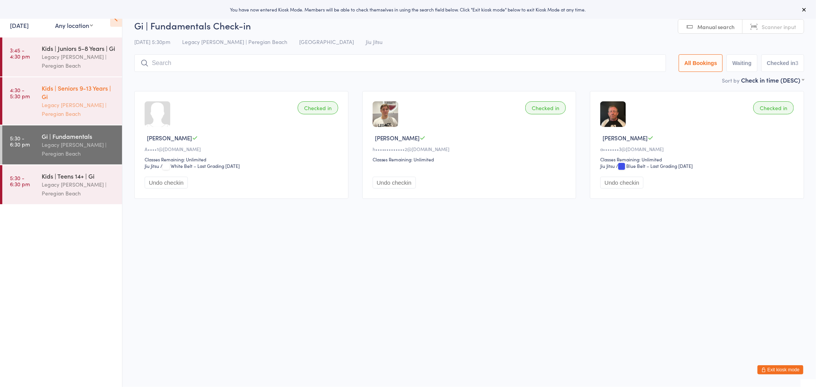
click at [60, 100] on div "Kids | Seniors 9-13 Years | Gi" at bounding box center [79, 92] width 74 height 17
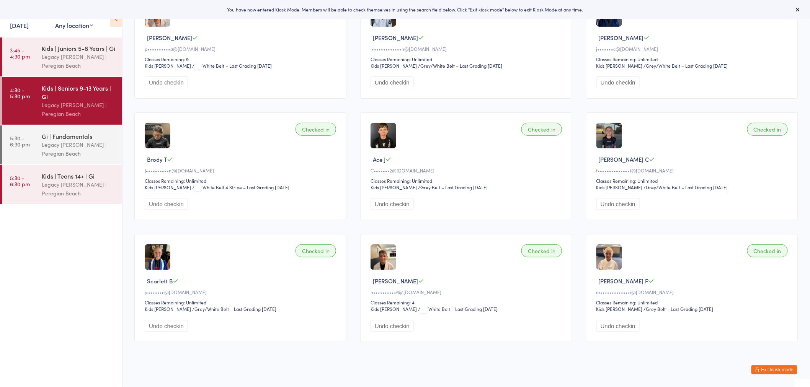
scroll to position [108, 0]
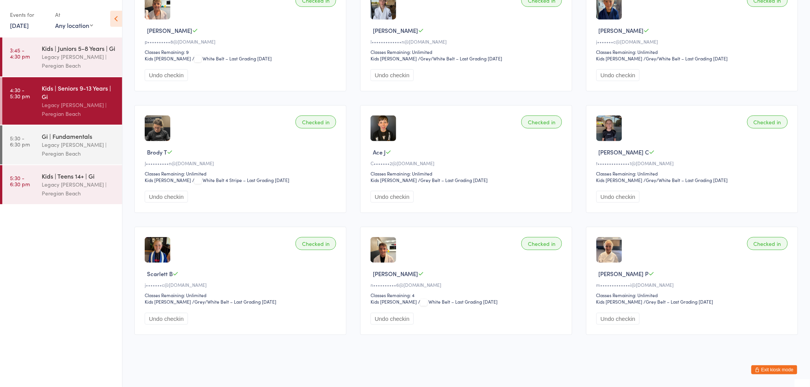
click at [218, 171] on div "Classes Remaining: Unlimited" at bounding box center [242, 173] width 194 height 7
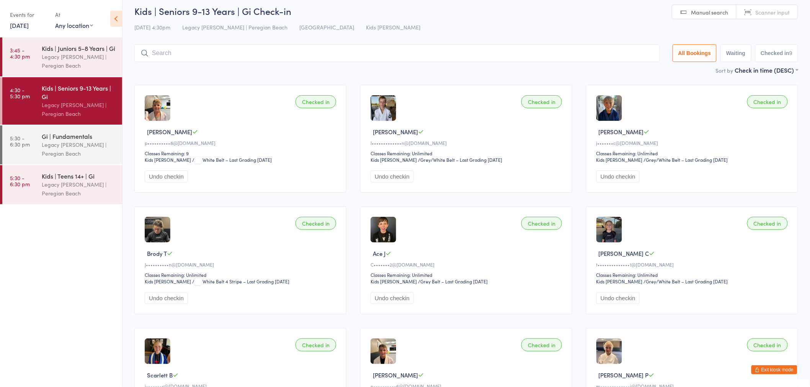
scroll to position [0, 0]
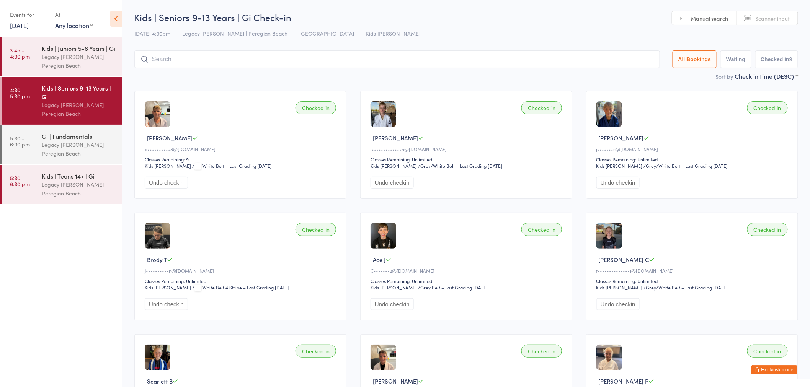
click at [775, 371] on button "Exit kiosk mode" at bounding box center [774, 369] width 46 height 9
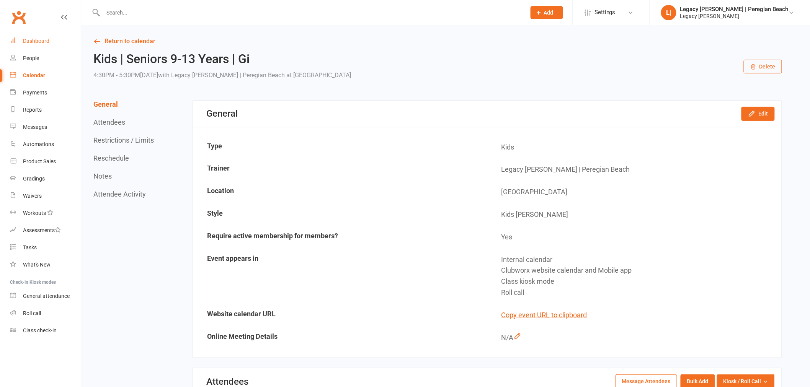
click at [39, 41] on div "Dashboard" at bounding box center [36, 41] width 26 height 6
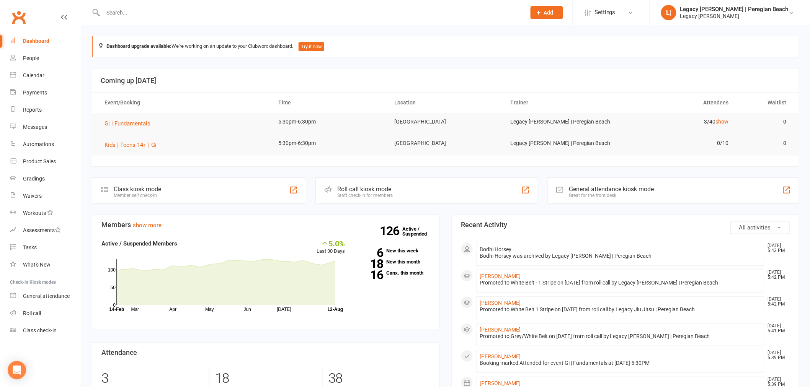
click at [399, 191] on div "Roll call kiosk mode Staff check-in for members" at bounding box center [426, 191] width 222 height 26
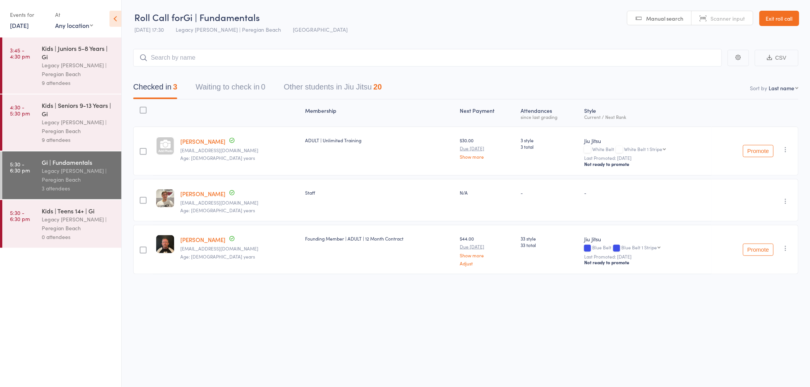
click at [77, 121] on div "Legacy [PERSON_NAME] | Peregian Beach" at bounding box center [78, 127] width 73 height 18
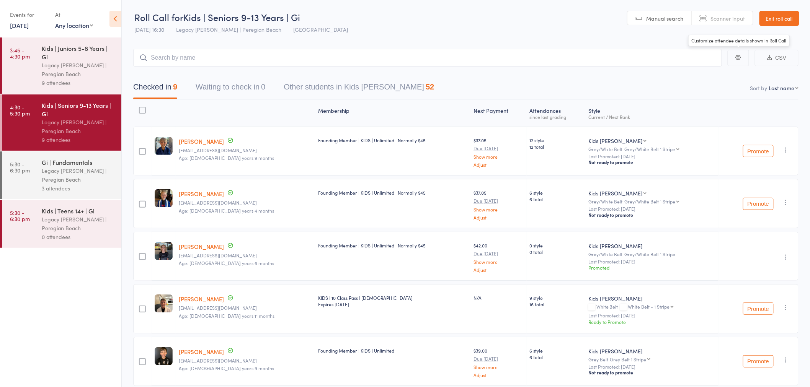
click at [782, 16] on link "Exit roll call" at bounding box center [779, 18] width 40 height 15
